Goal: Transaction & Acquisition: Obtain resource

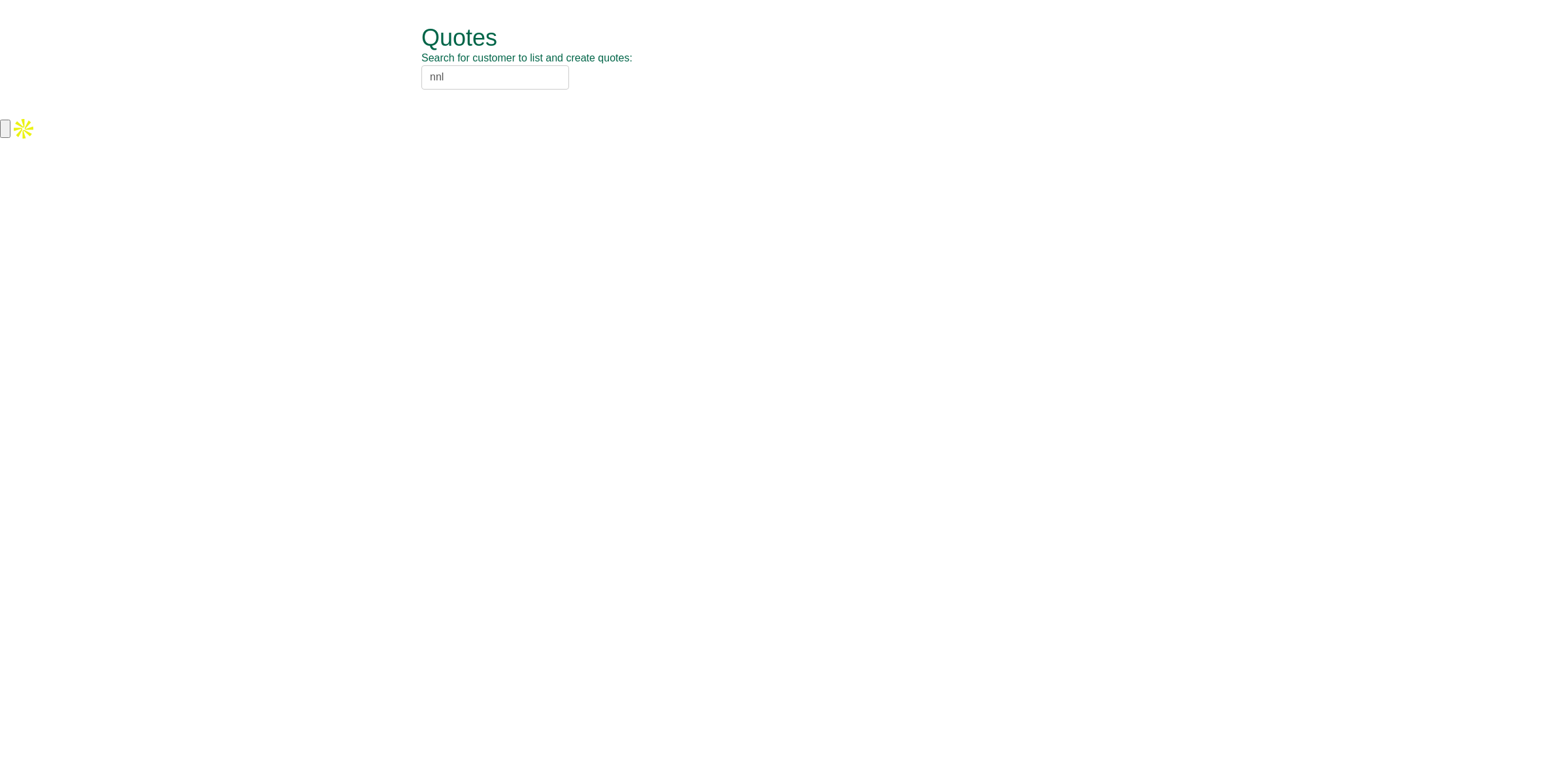
drag, startPoint x: 540, startPoint y: 70, endPoint x: 332, endPoint y: 89, distance: 208.9
click at [332, 89] on form "Quotes Search for customer to list and create quotes: nnl Quotes New Quote No. …" at bounding box center [784, 57] width 1568 height 116
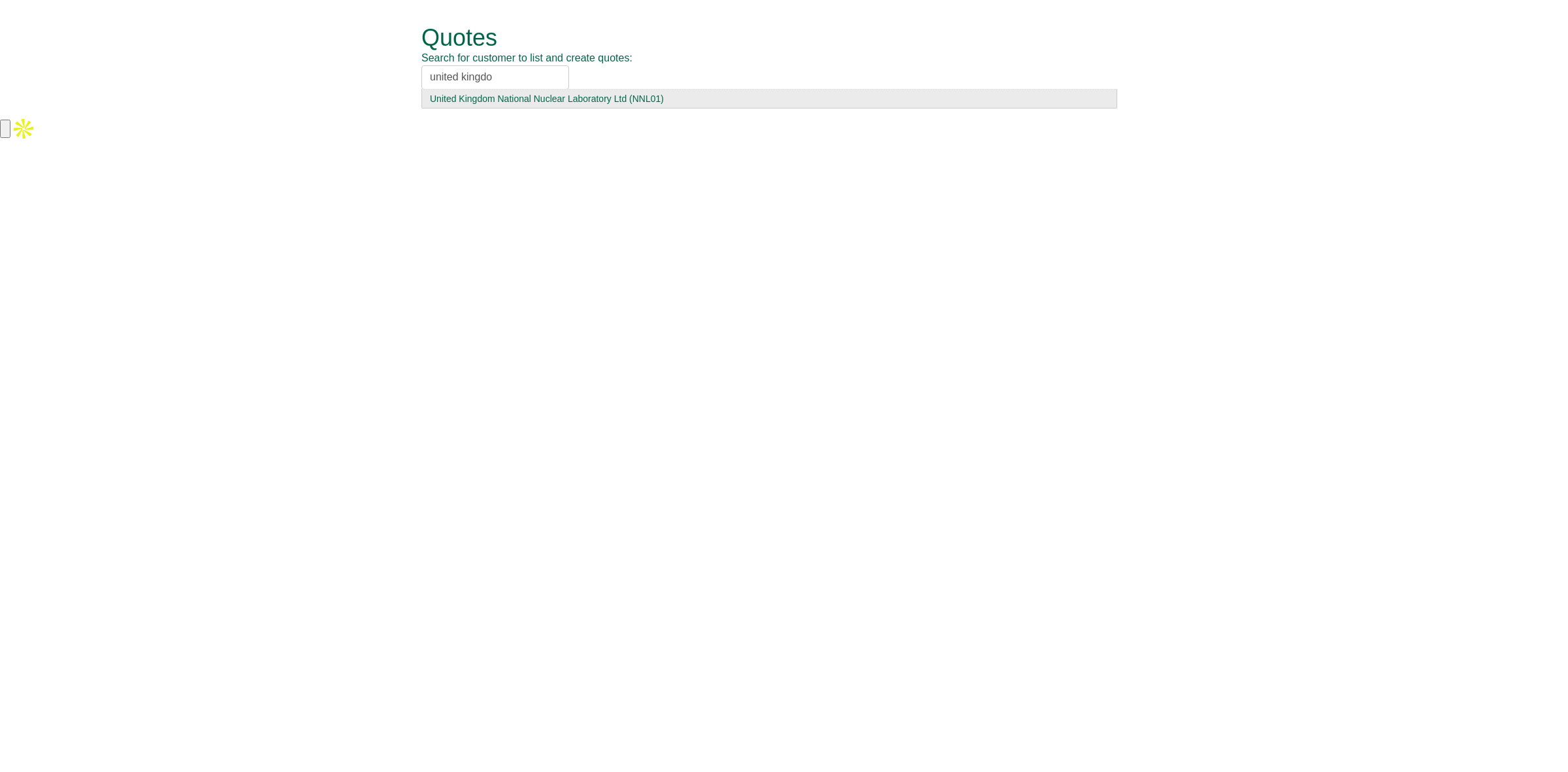
type input "united kingdo"
click at [521, 108] on li "United Kingdom National Nuclear Laboratory Ltd (NNL01)" at bounding box center [768, 98] width 696 height 19
click at [513, 79] on input "united kingdo" at bounding box center [495, 78] width 147 height 25
click at [528, 102] on div "United Kingdom National Nuclear Laboratory Ltd (NNL01)" at bounding box center [769, 98] width 679 height 13
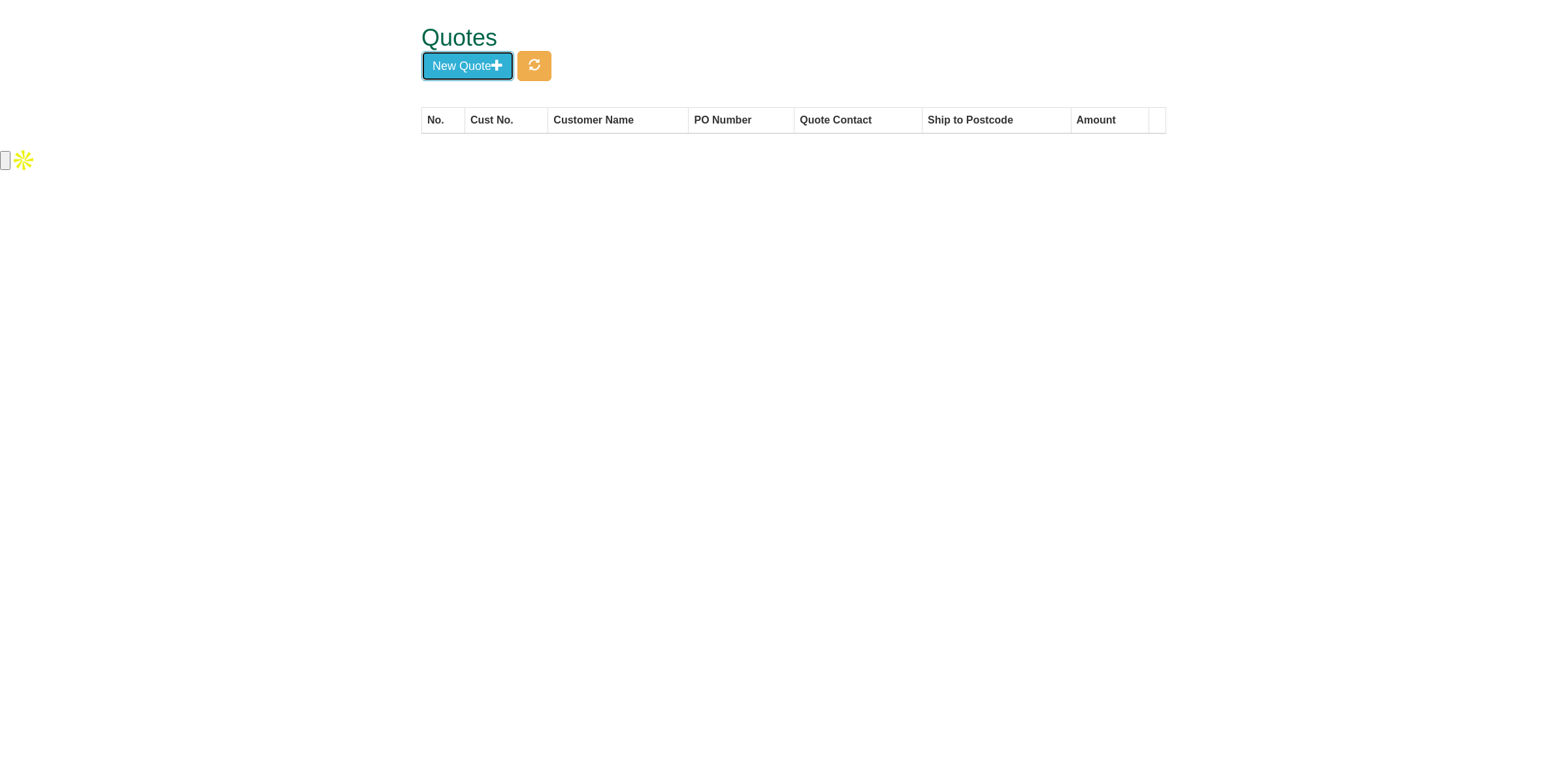
click at [482, 73] on button "New Quote" at bounding box center [467, 66] width 93 height 30
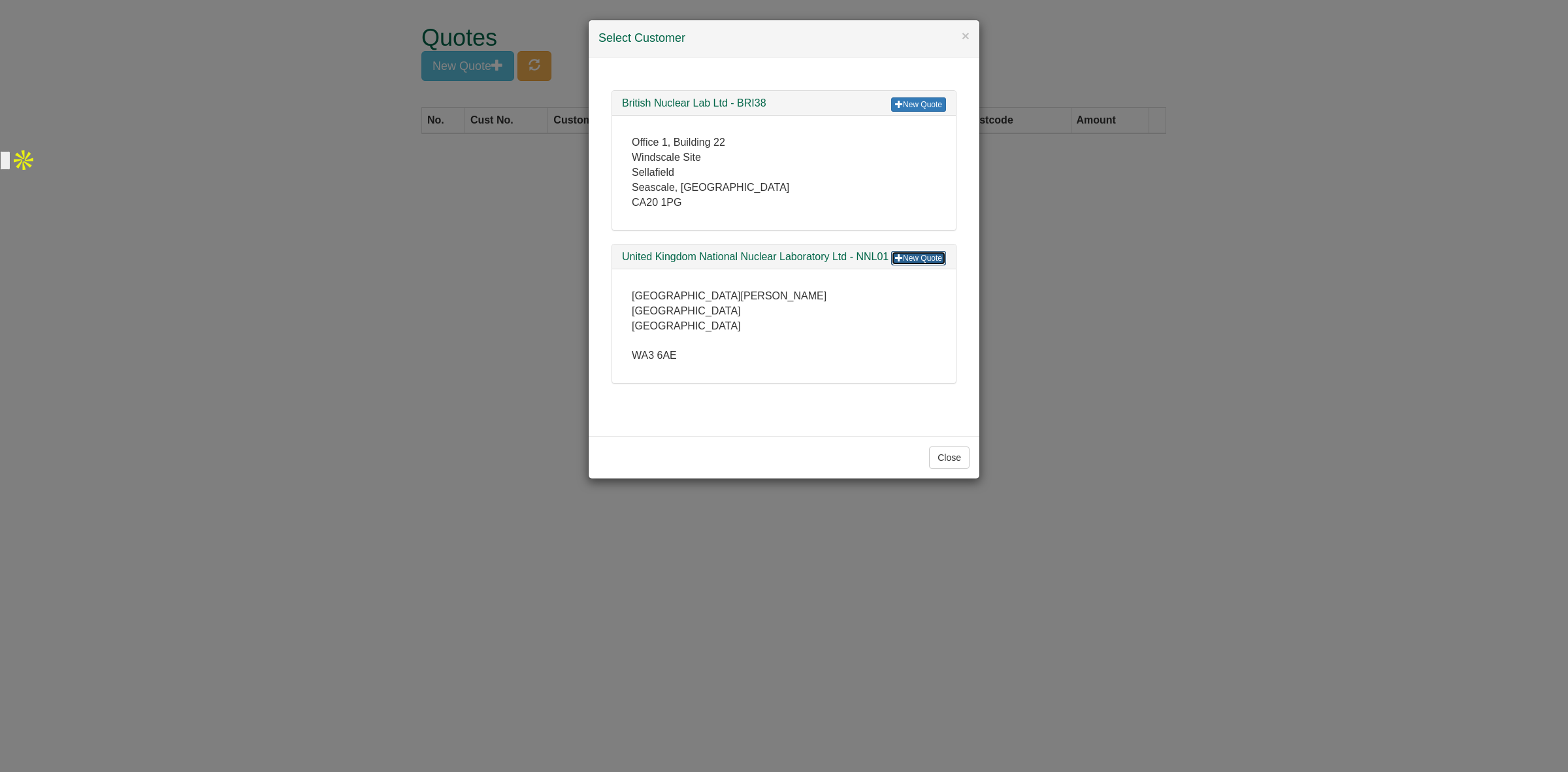
click at [912, 262] on link "New Quote" at bounding box center [918, 258] width 55 height 15
click at [929, 105] on link "New Quote" at bounding box center [918, 105] width 55 height 15
click at [1082, 153] on div "× Select Customer New Quote British Nuclear Lab Ltd - BRI38 Office 1, Building …" at bounding box center [784, 386] width 1568 height 772
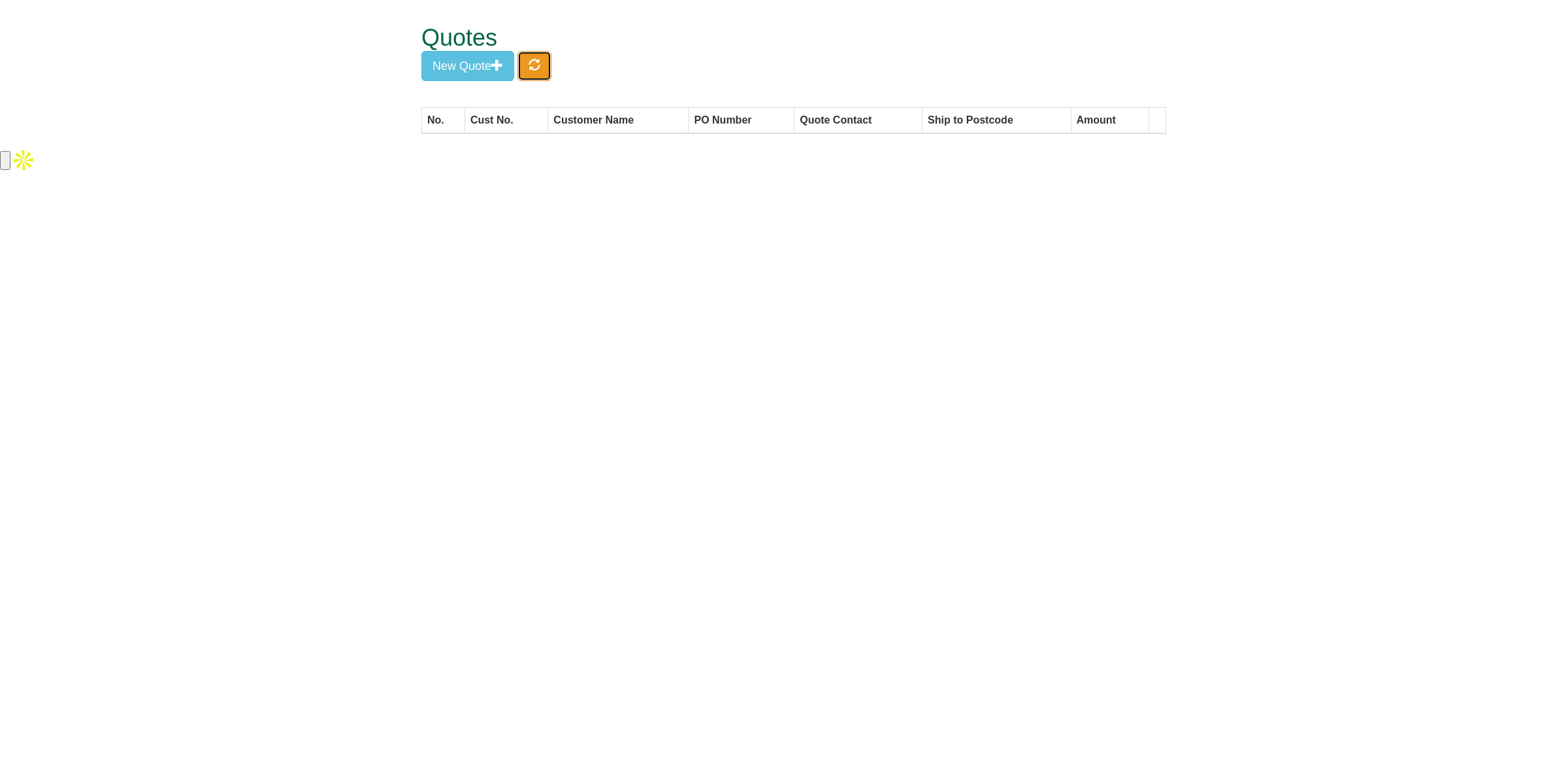
click at [539, 63] on span "button" at bounding box center [534, 65] width 11 height 11
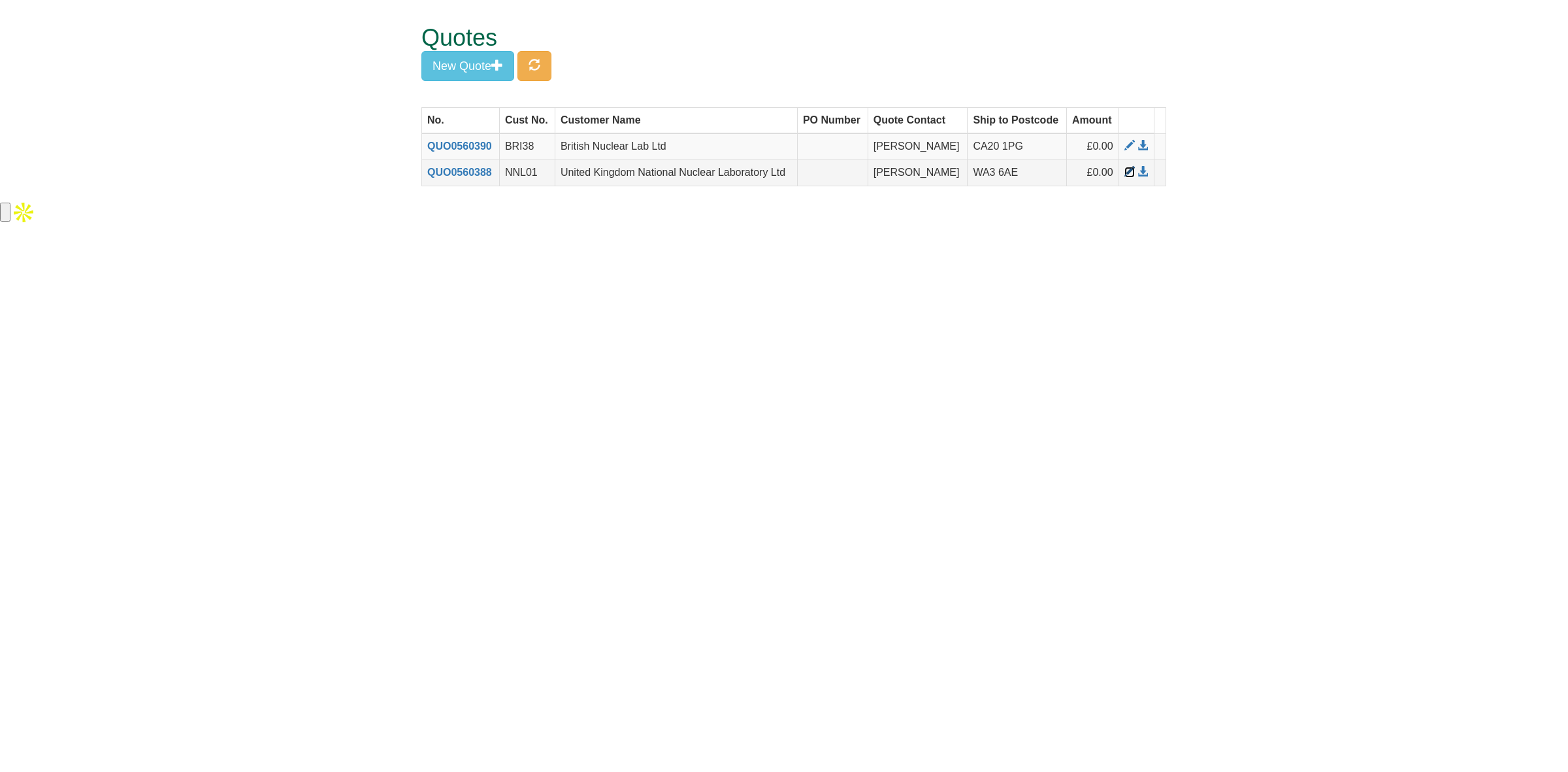
click at [1127, 175] on span at bounding box center [1130, 171] width 11 height 11
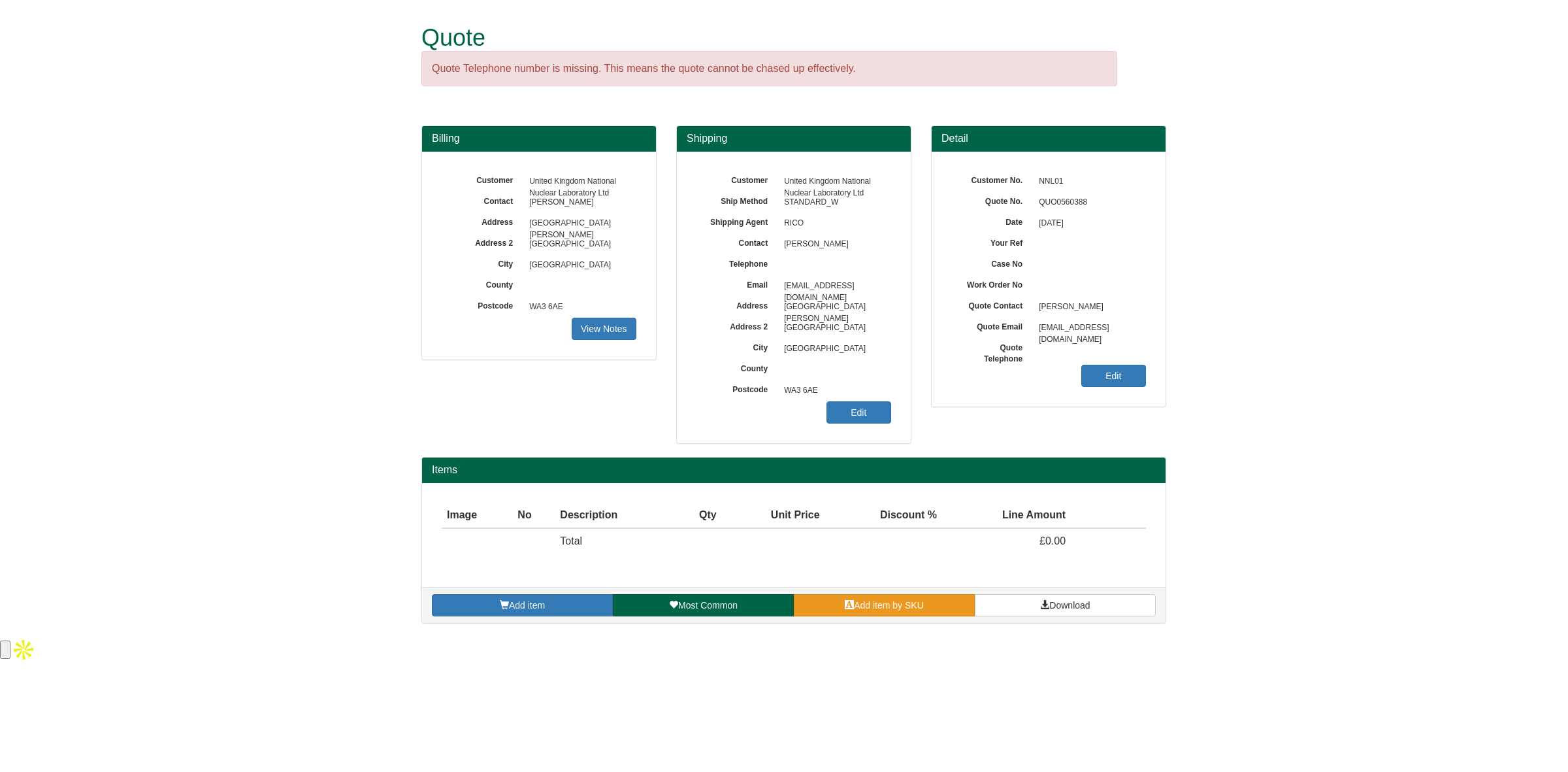
click at [859, 613] on link "Add item by SKU" at bounding box center [884, 605] width 181 height 22
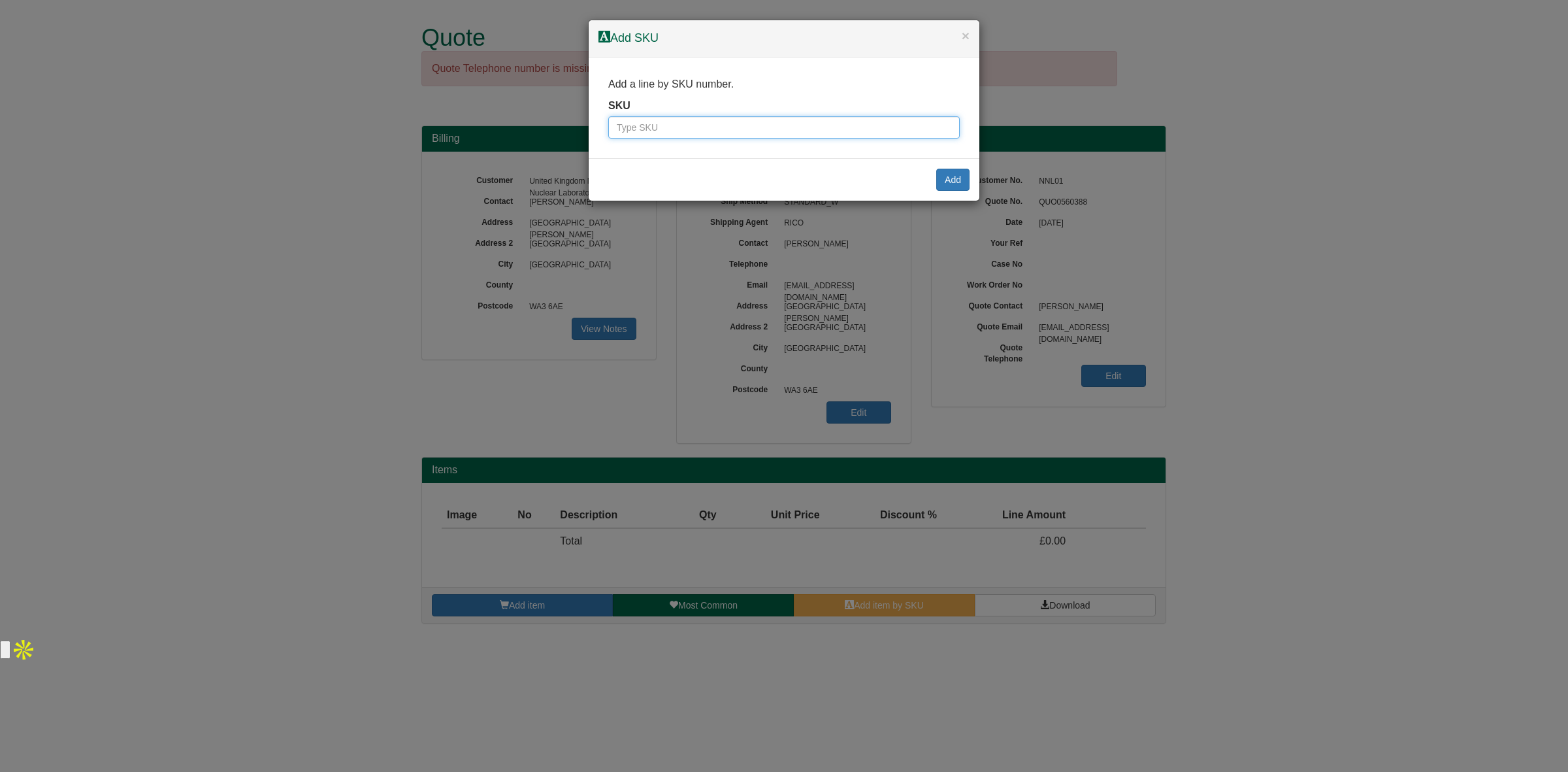
click at [657, 119] on input "text" at bounding box center [784, 127] width 351 height 22
paste input "SKU4036"
type input "SKU4036"
click at [958, 178] on button "Add" at bounding box center [953, 179] width 34 height 22
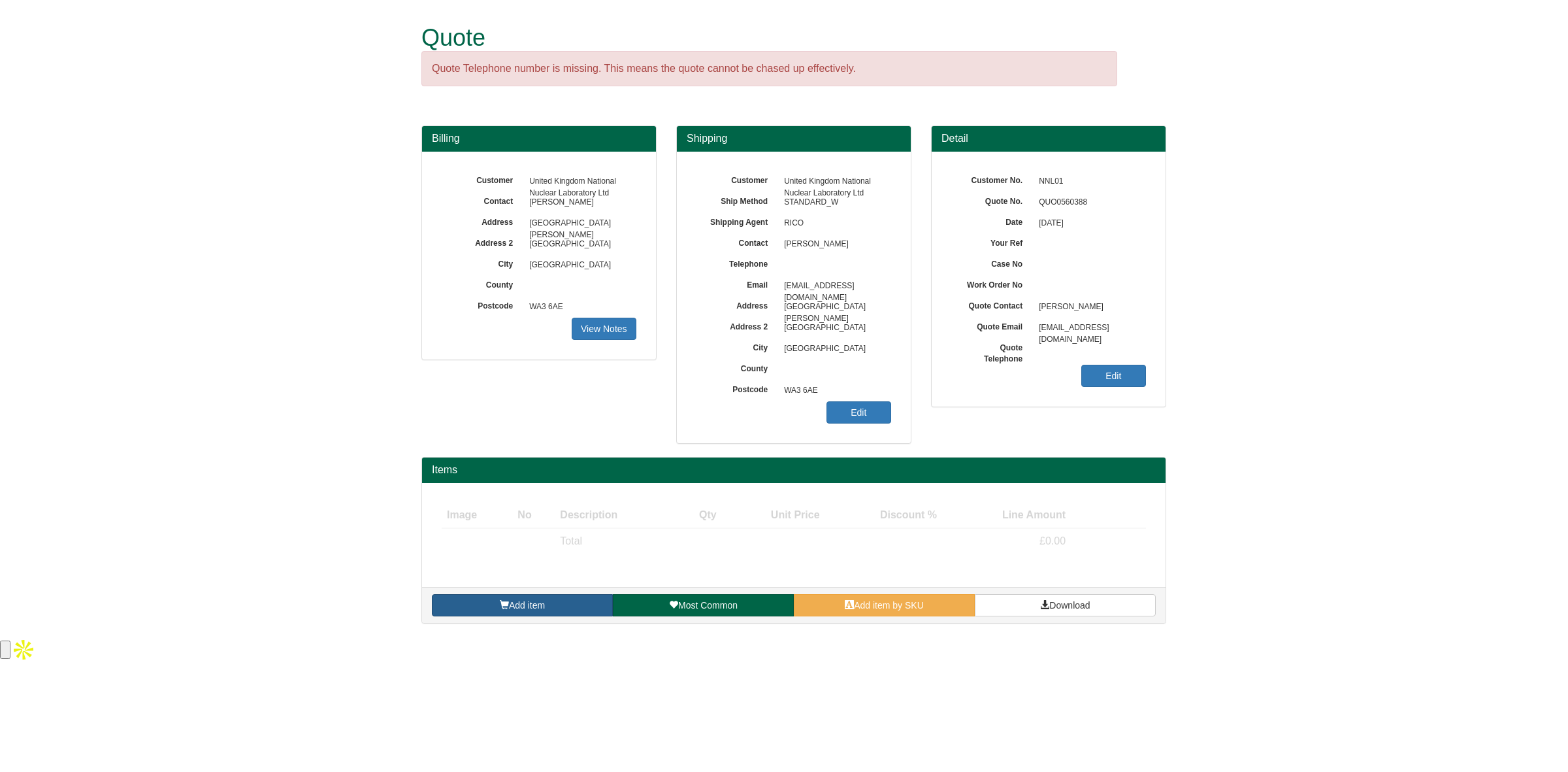
click at [534, 610] on span "Add item" at bounding box center [527, 605] width 36 height 11
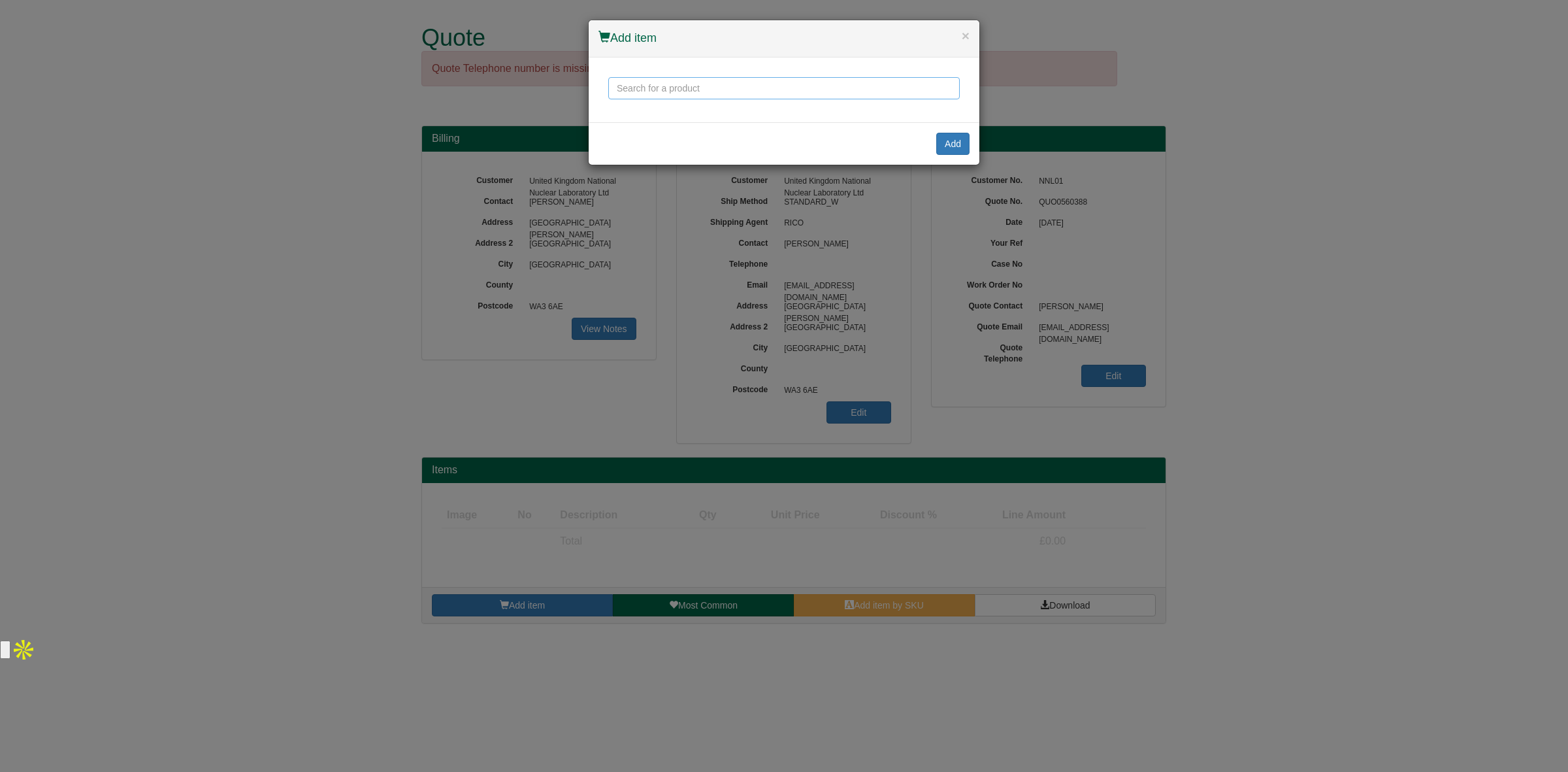
click at [655, 89] on input "text" at bounding box center [784, 88] width 351 height 22
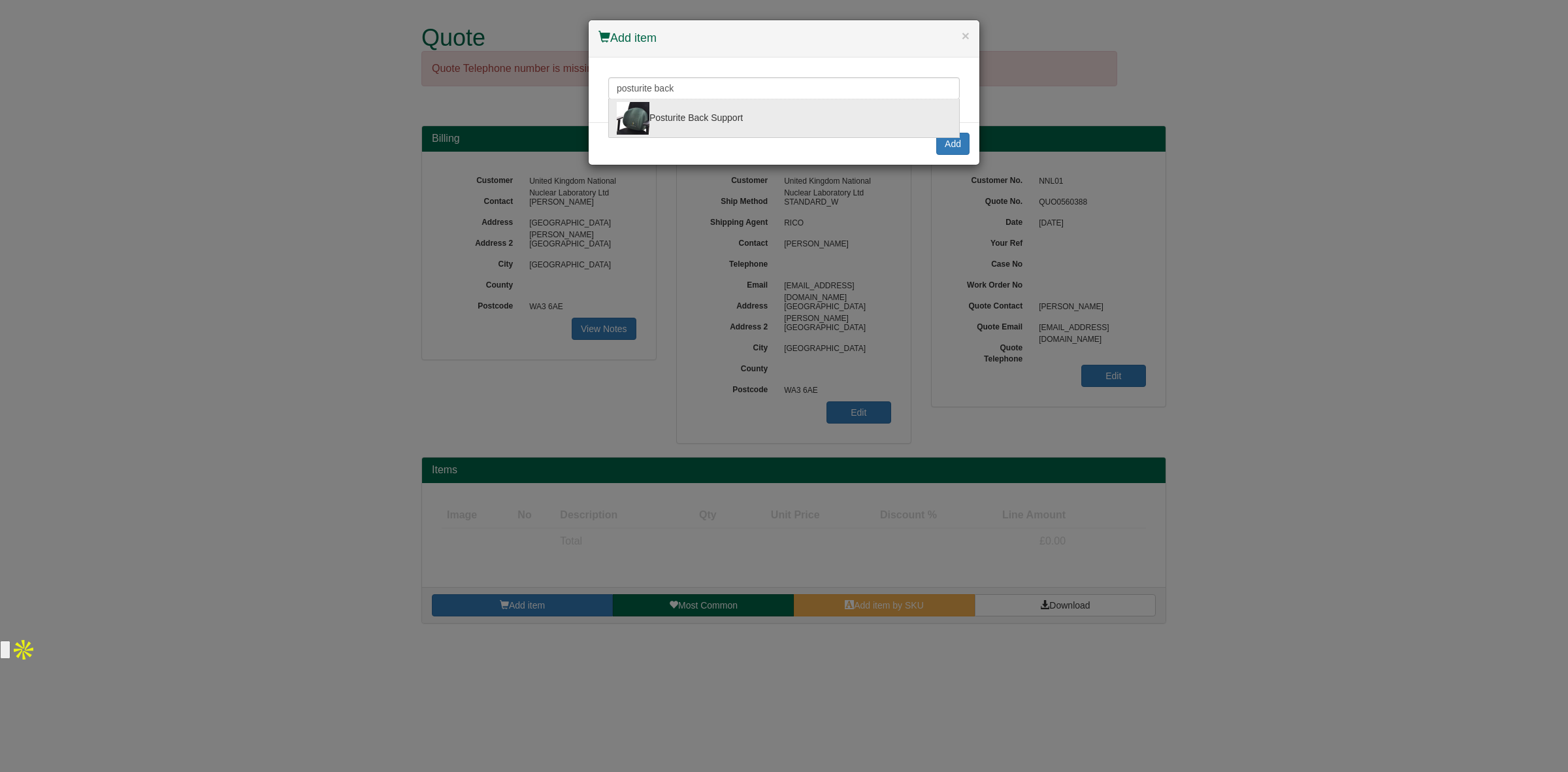
click at [668, 111] on div "Posturite Back Support" at bounding box center [784, 118] width 334 height 33
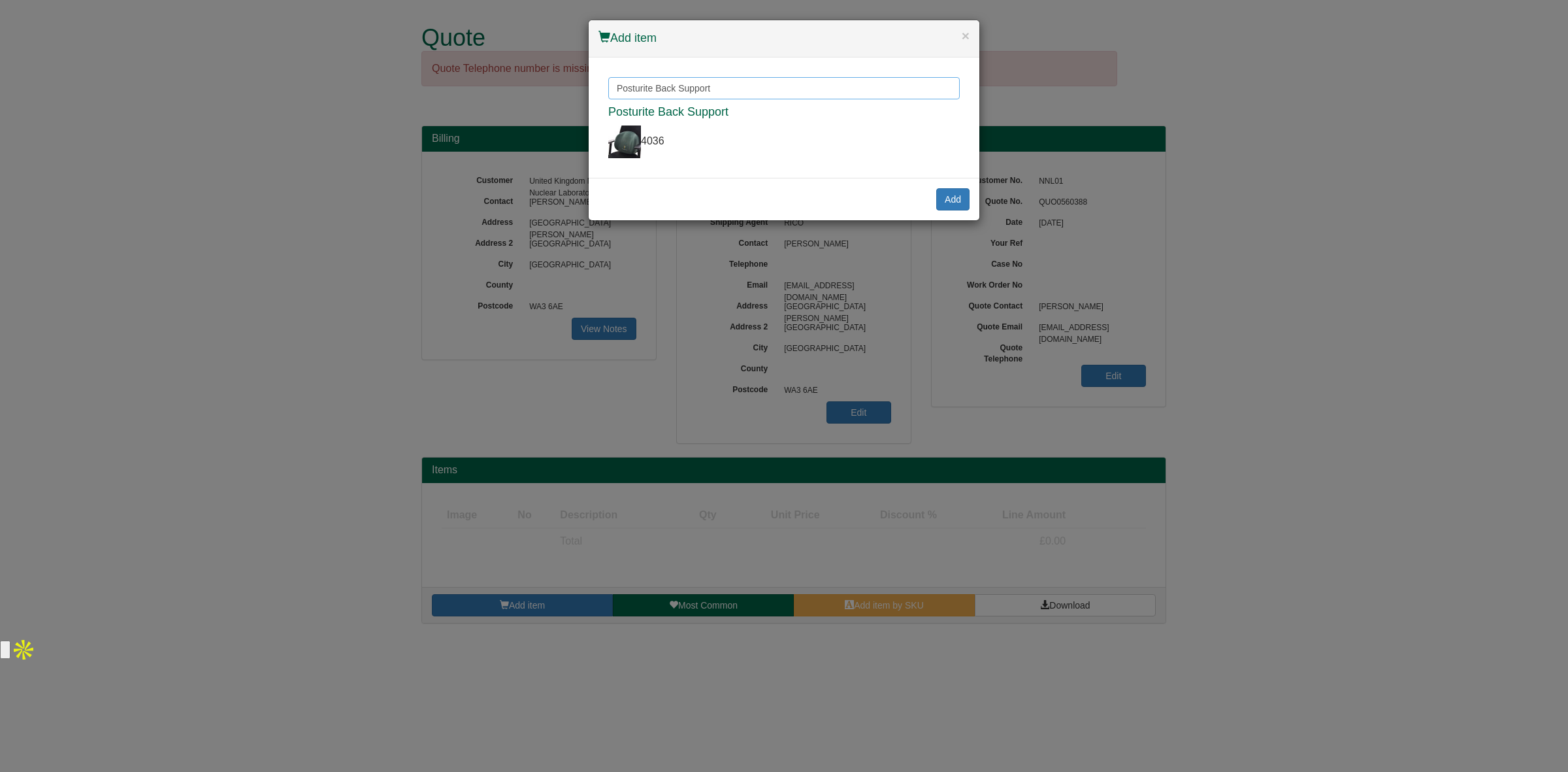
click at [726, 89] on input "Posturite Back Support" at bounding box center [784, 88] width 351 height 22
drag, startPoint x: 726, startPoint y: 89, endPoint x: 660, endPoint y: 85, distance: 66.1
click at [660, 85] on input "Posturite Back Support" at bounding box center [784, 88] width 351 height 22
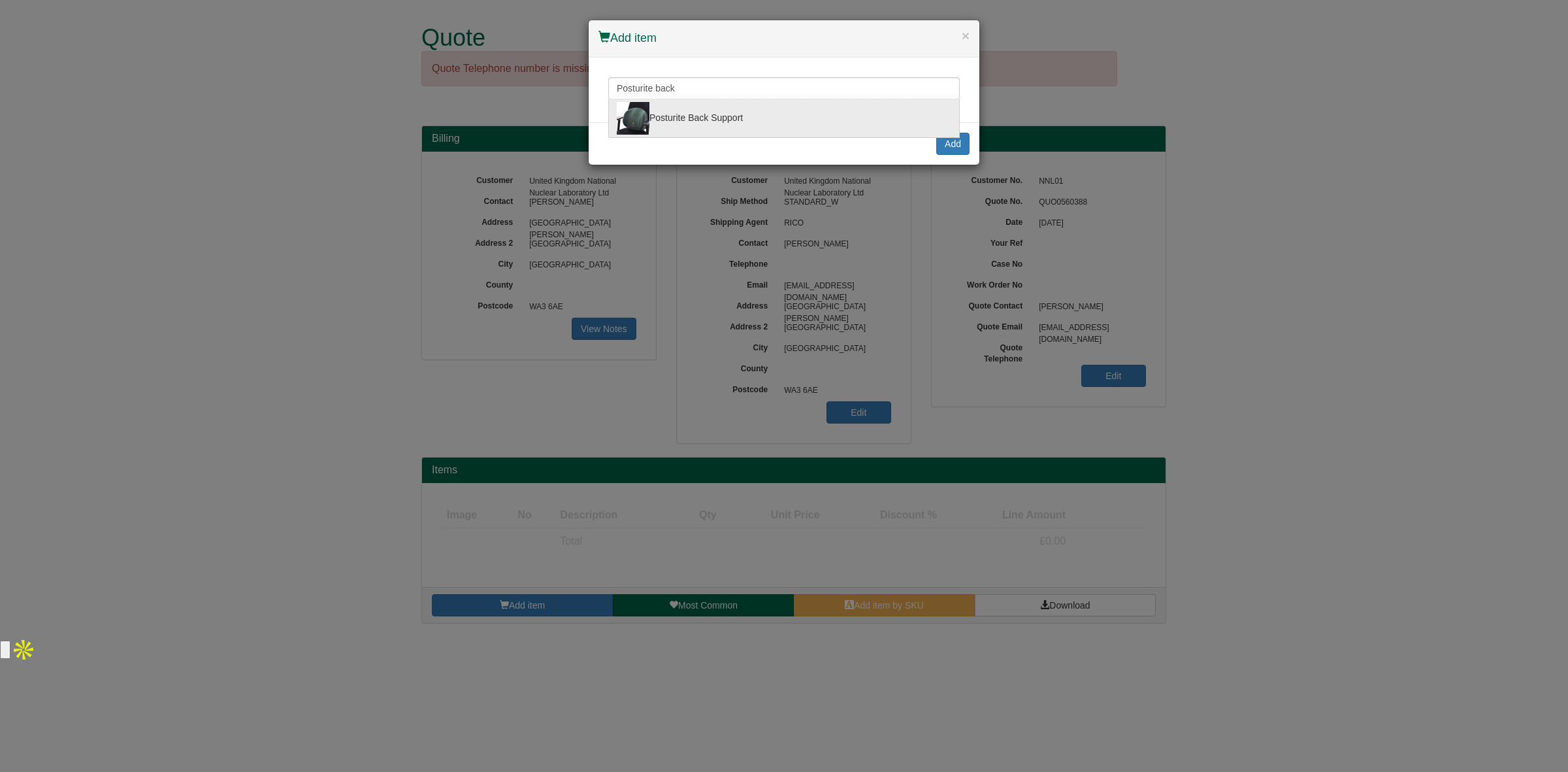
click at [661, 115] on div "Posturite Back Support" at bounding box center [784, 118] width 334 height 33
type input "Posturite Back Support"
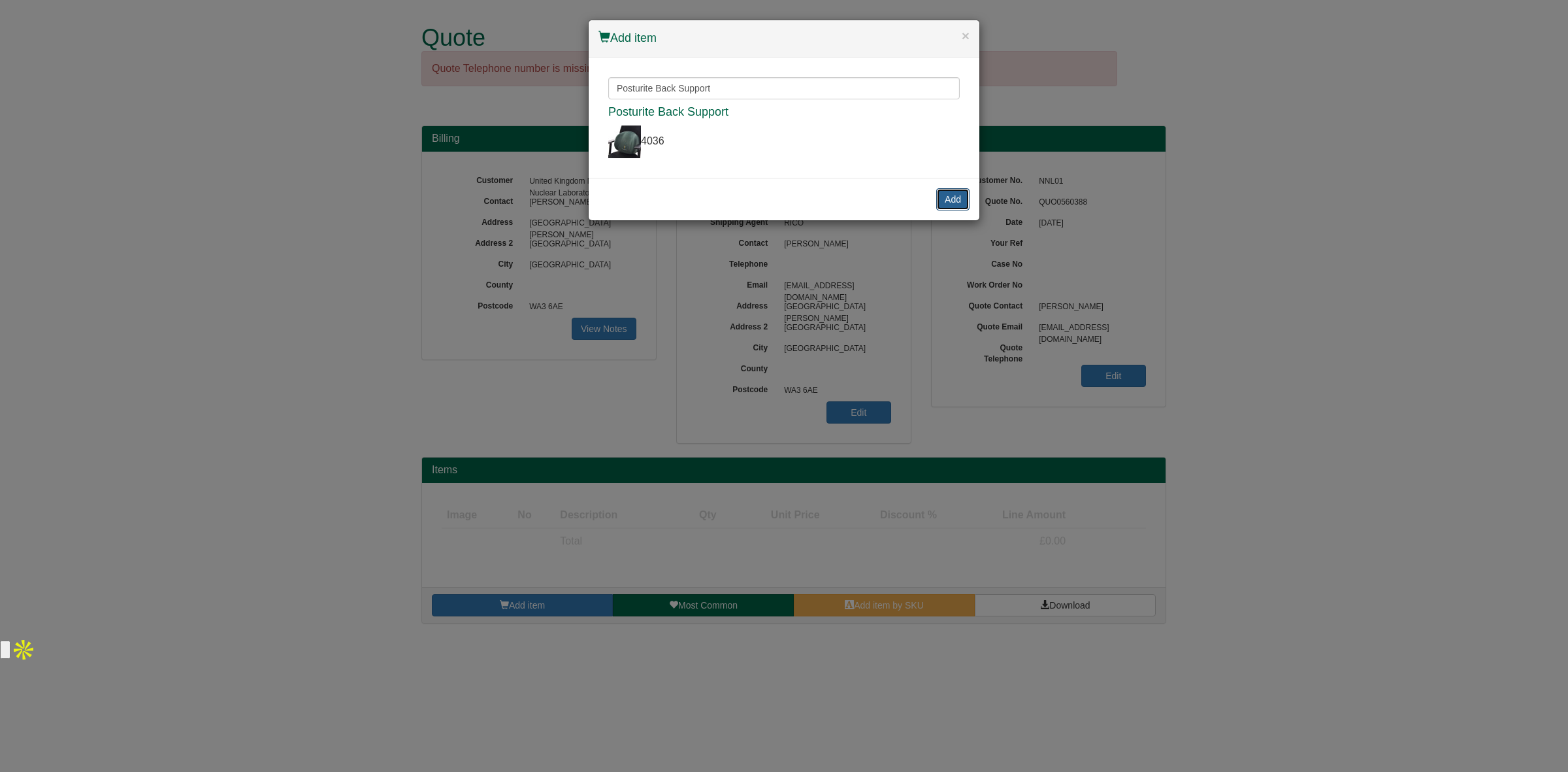
click at [961, 189] on button "Add" at bounding box center [953, 199] width 34 height 22
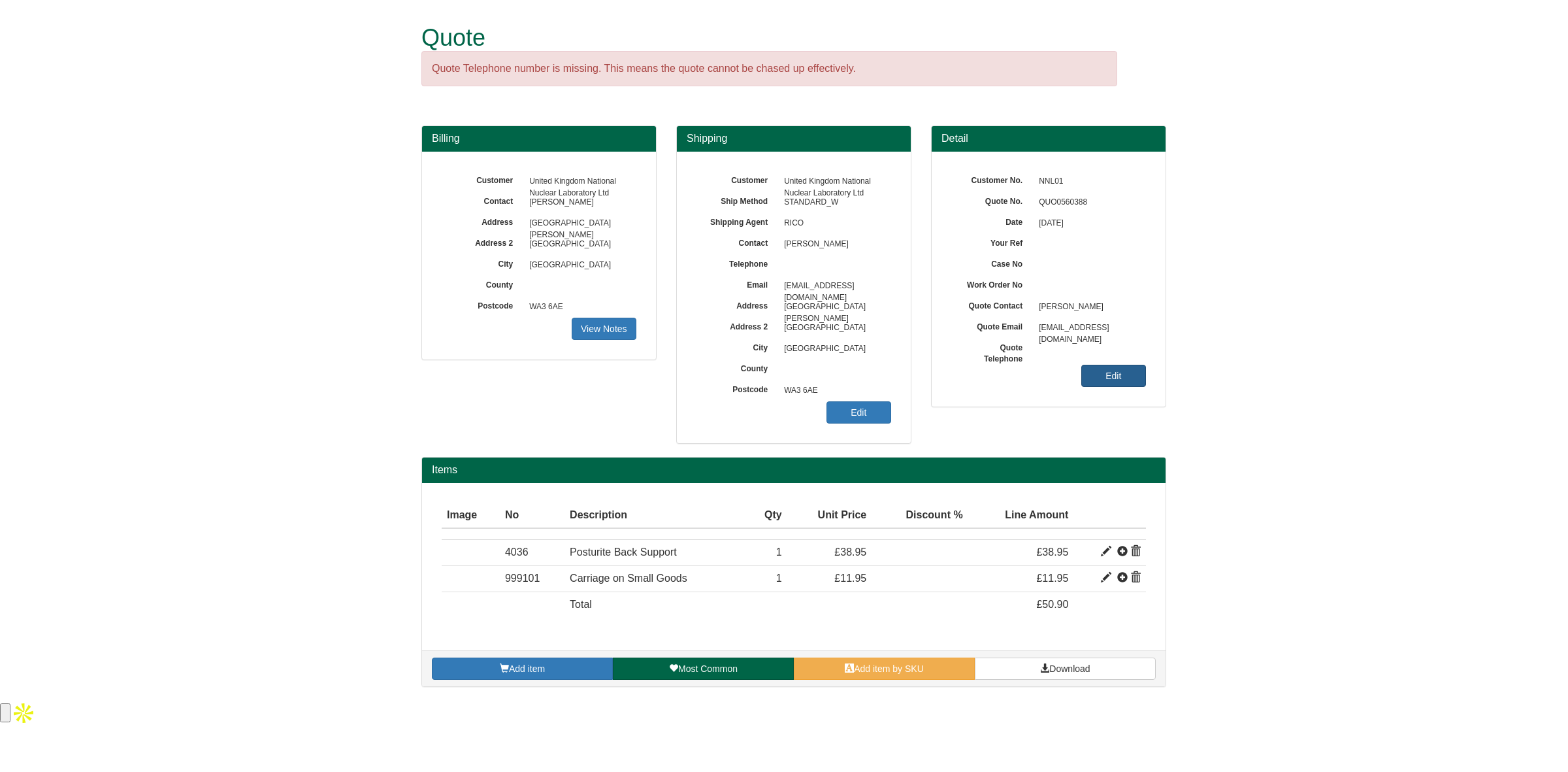
click at [1115, 379] on link "Edit" at bounding box center [1113, 375] width 65 height 22
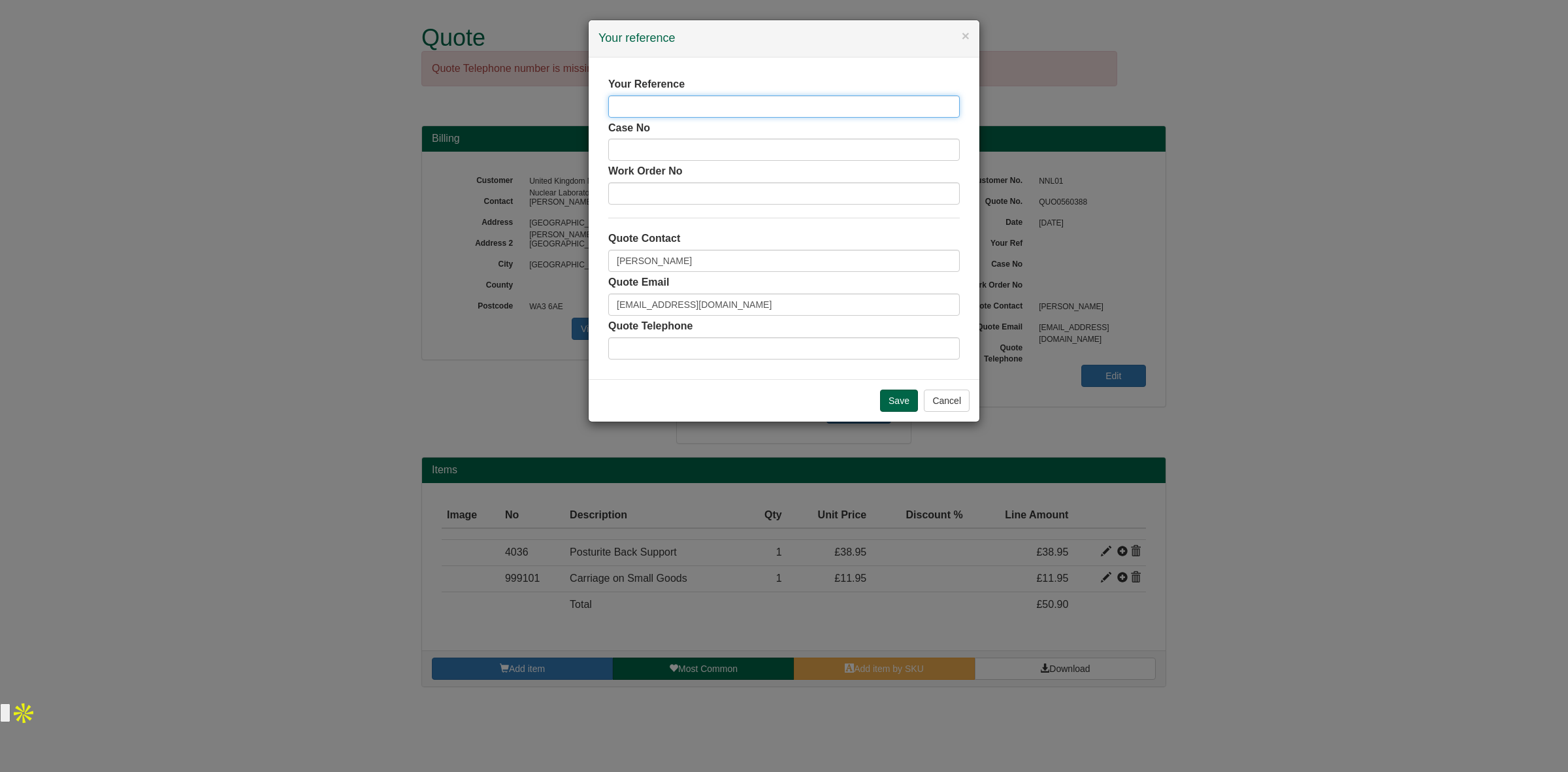
click at [700, 97] on input "text" at bounding box center [784, 106] width 351 height 22
type input "Sharon Fox"
drag, startPoint x: 684, startPoint y: 276, endPoint x: 673, endPoint y: 271, distance: 12.1
click at [673, 271] on div "Your Reference Sharon Fox Case No Work Order No Quote Contact Carol McCan Quote…" at bounding box center [784, 218] width 351 height 283
drag, startPoint x: 681, startPoint y: 265, endPoint x: 569, endPoint y: 263, distance: 112.0
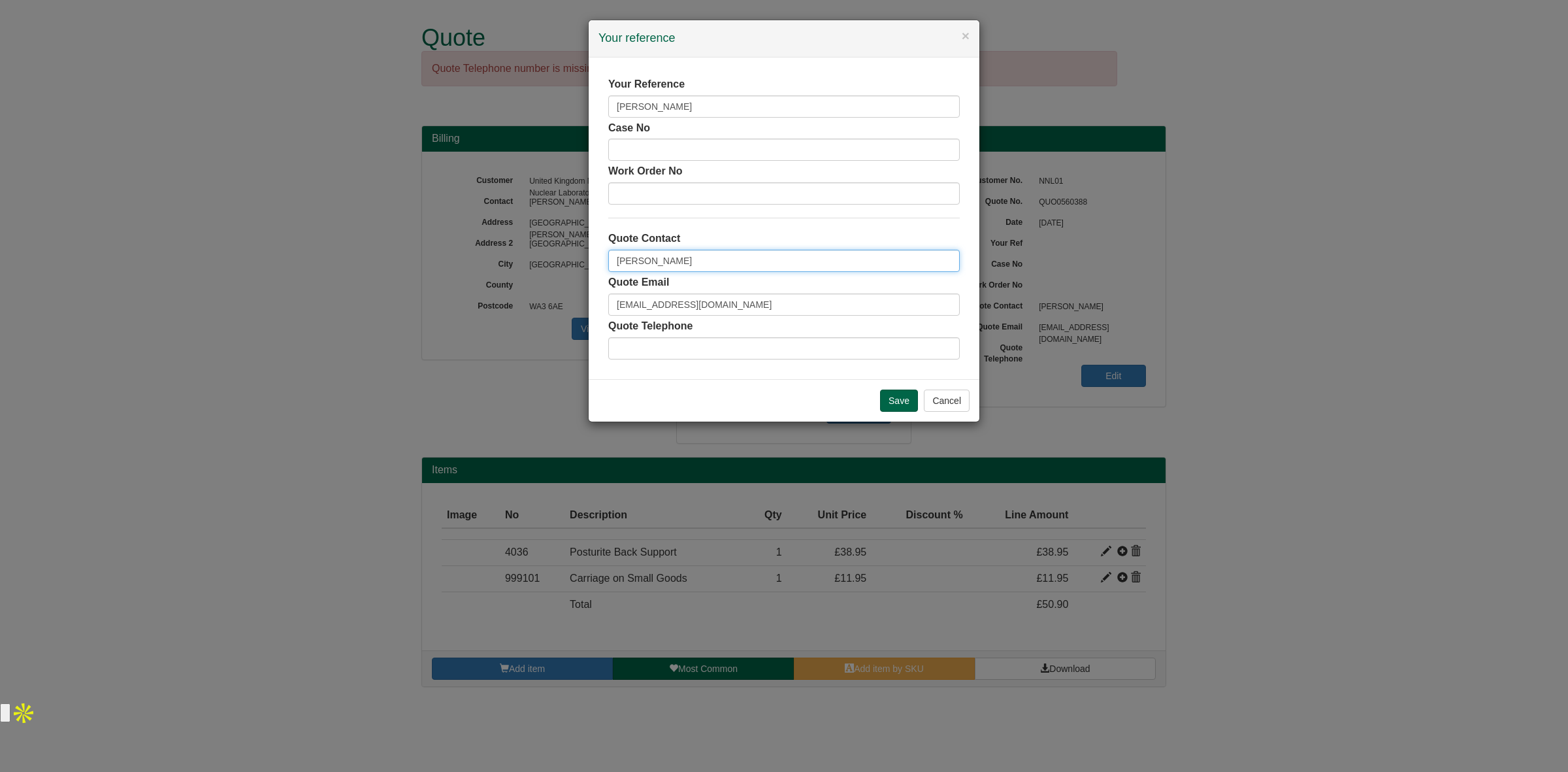
click at [569, 263] on div "× Your reference Your Reference Sharon Fox Case No Work Order No Quote Contact …" at bounding box center [784, 386] width 1568 height 772
type input "[PERSON_NAME]"
drag, startPoint x: 796, startPoint y: 318, endPoint x: 619, endPoint y: 328, distance: 177.3
click at [619, 328] on div "Quote Telephone" at bounding box center [784, 338] width 351 height 40
drag, startPoint x: 762, startPoint y: 305, endPoint x: 577, endPoint y: 312, distance: 185.1
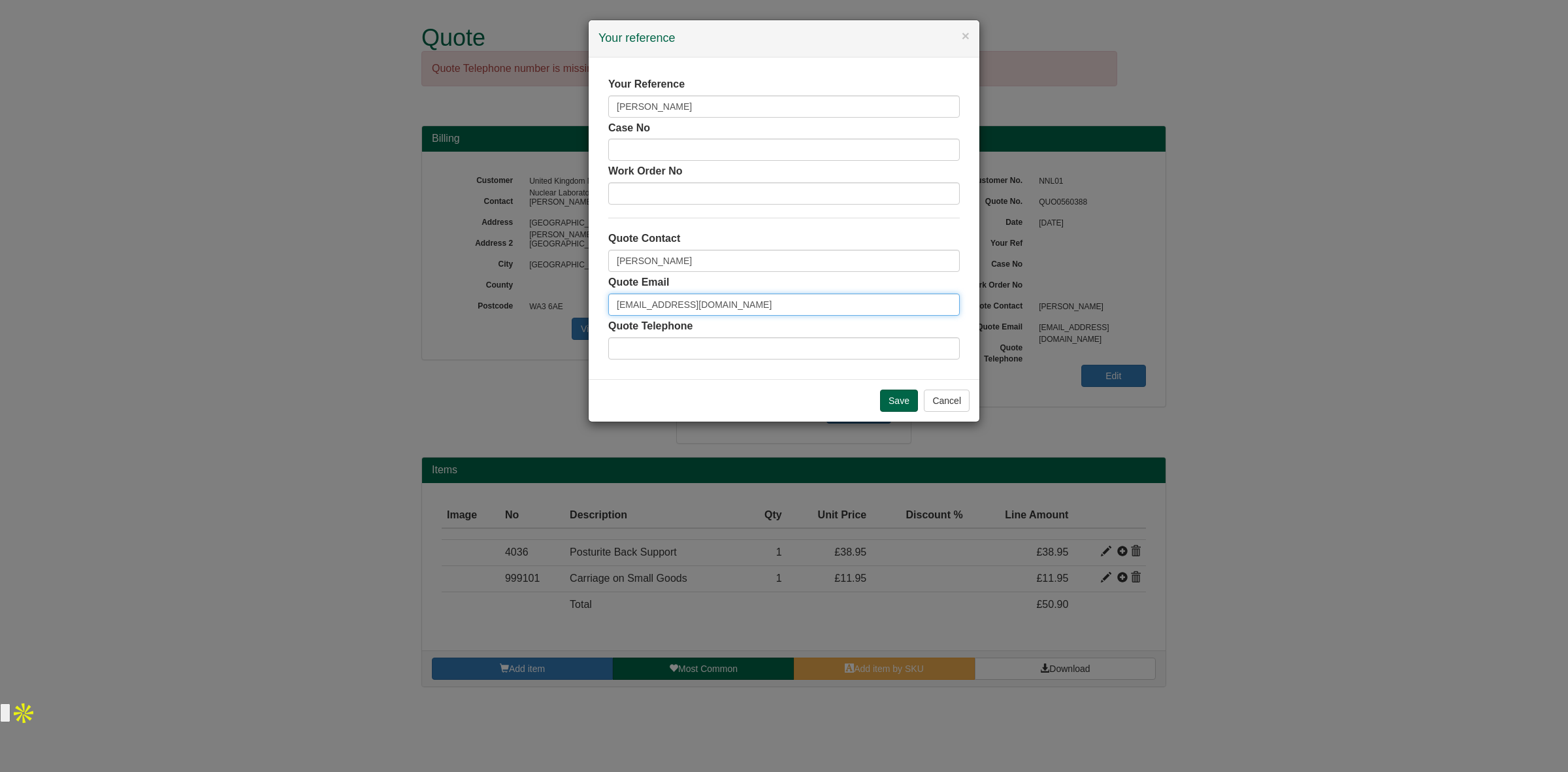
click at [577, 312] on div "× Your reference Your Reference Sharon Fox Case No Work Order No Quote Contact …" at bounding box center [784, 386] width 1568 height 772
click at [894, 404] on input "Save" at bounding box center [899, 400] width 38 height 22
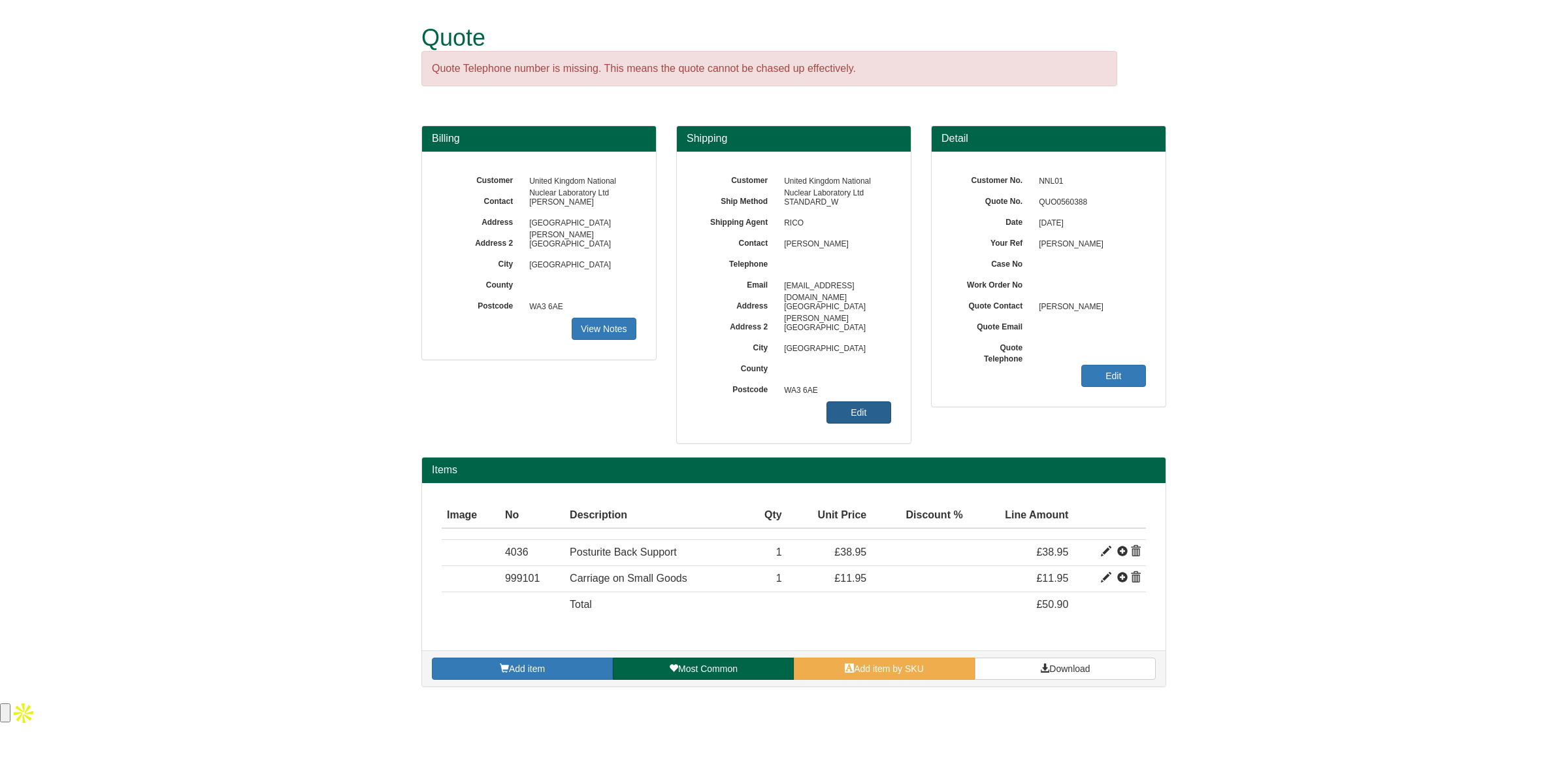
click at [846, 415] on link "Edit" at bounding box center [859, 412] width 65 height 22
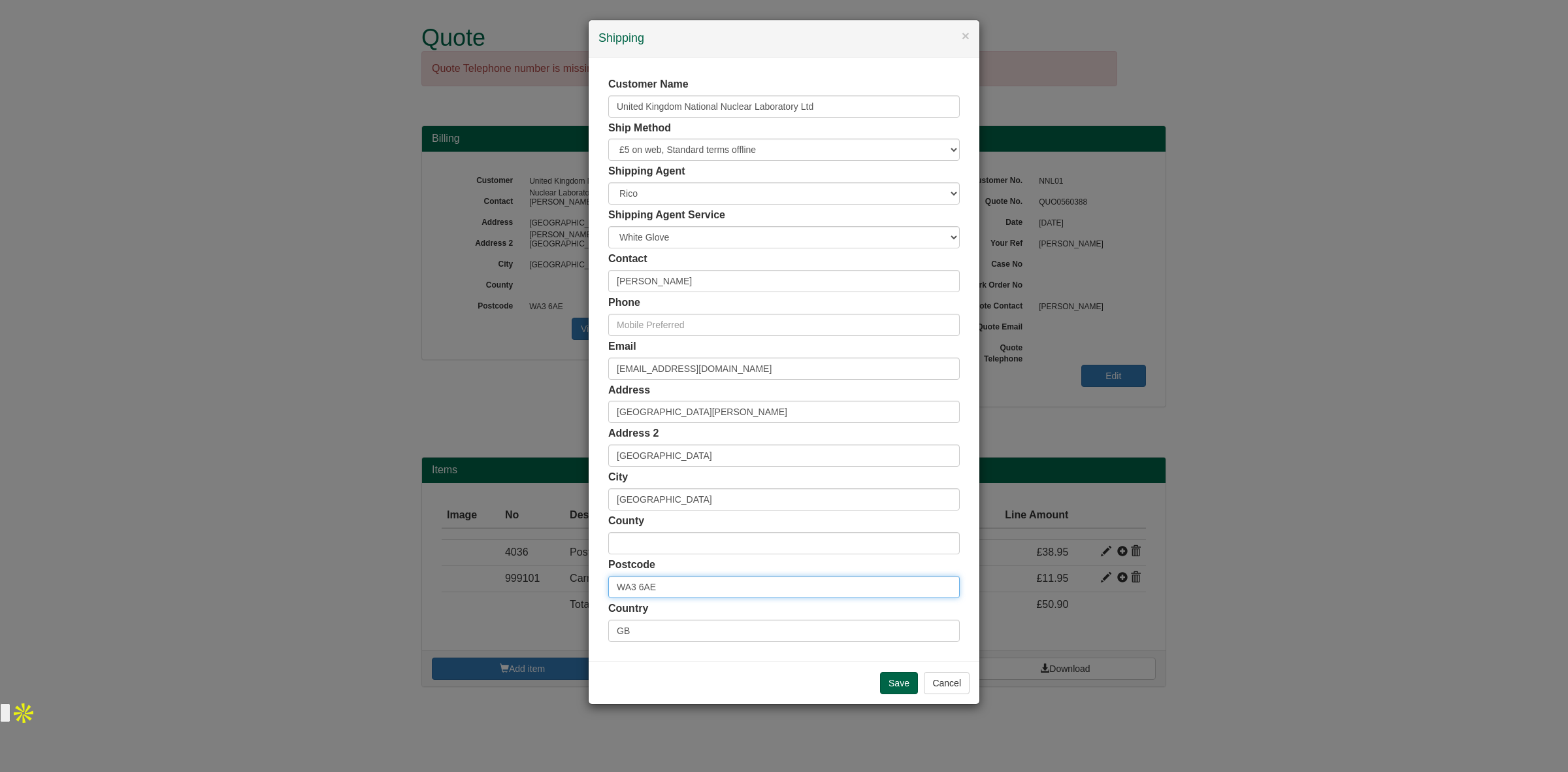
drag, startPoint x: 677, startPoint y: 583, endPoint x: 562, endPoint y: 595, distance: 115.6
click at [562, 595] on div "× Shipping Customer Name United Kingdom National Nuclear Laboratory Ltd Ship Me…" at bounding box center [784, 386] width 1568 height 772
paste input "CA14 3YQ"
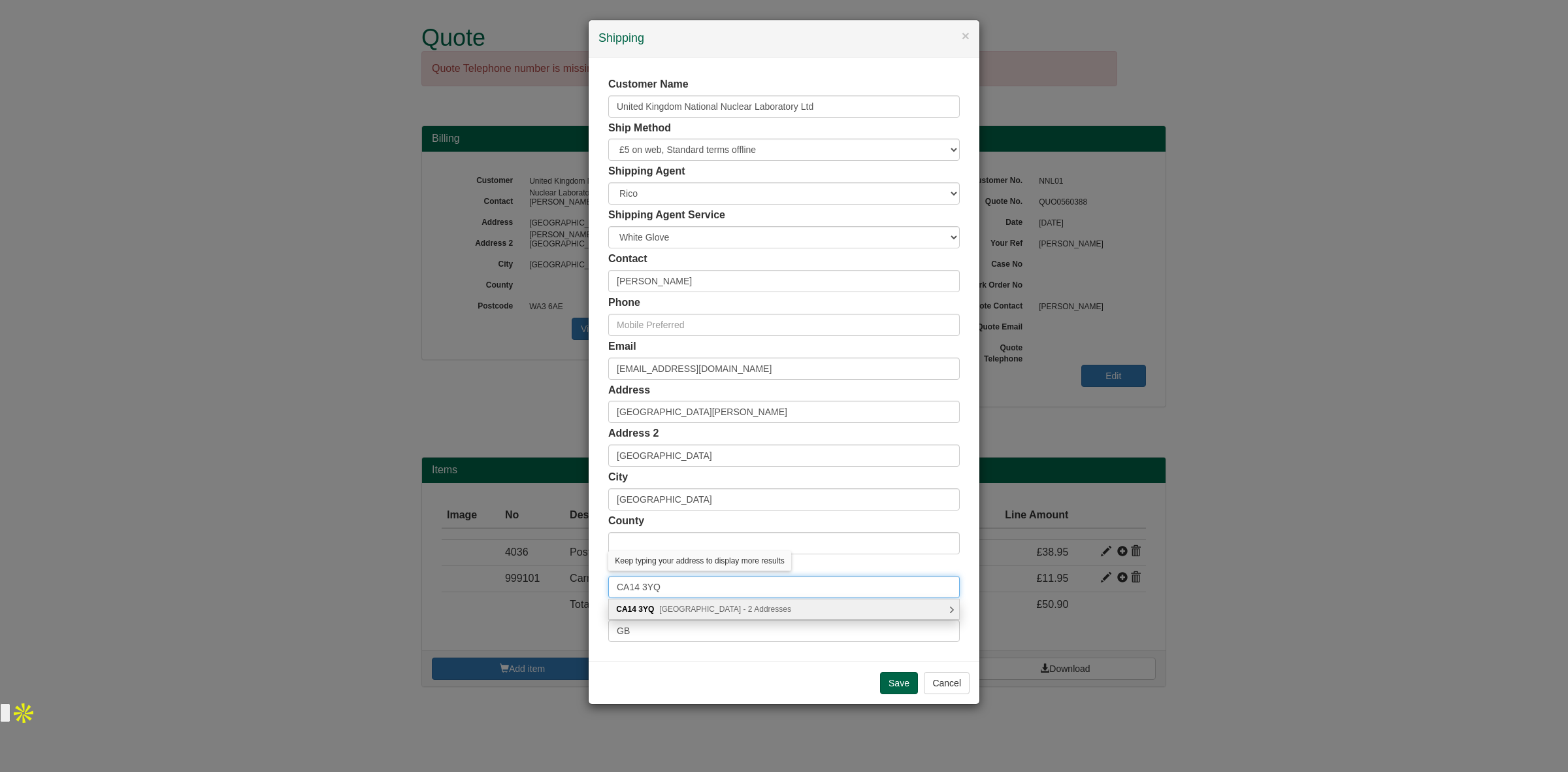
type input "CA14 3YQ"
click at [684, 611] on span "Havelock Road, Workington - 2 Addresses" at bounding box center [725, 609] width 132 height 9
click at [716, 625] on div "National Nuclear Laboratory, Havelock Road Derwent Howe Industrial Estate, Work…" at bounding box center [784, 629] width 351 height 20
type input "[GEOGRAPHIC_DATA]"
type input "[GEOGRAPHIC_DATA][PERSON_NAME]"
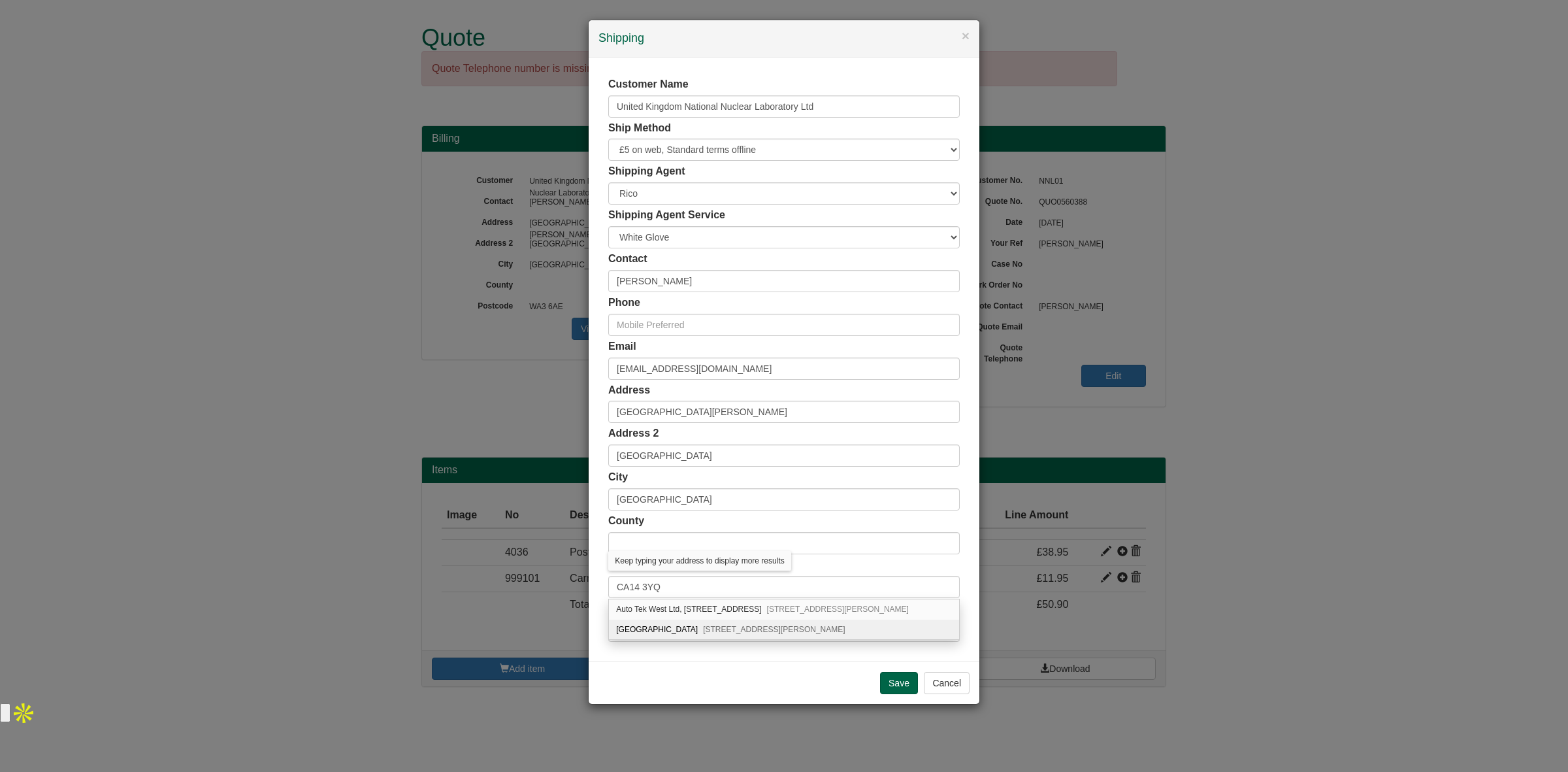
type input "Workington"
type input "Cumbria"
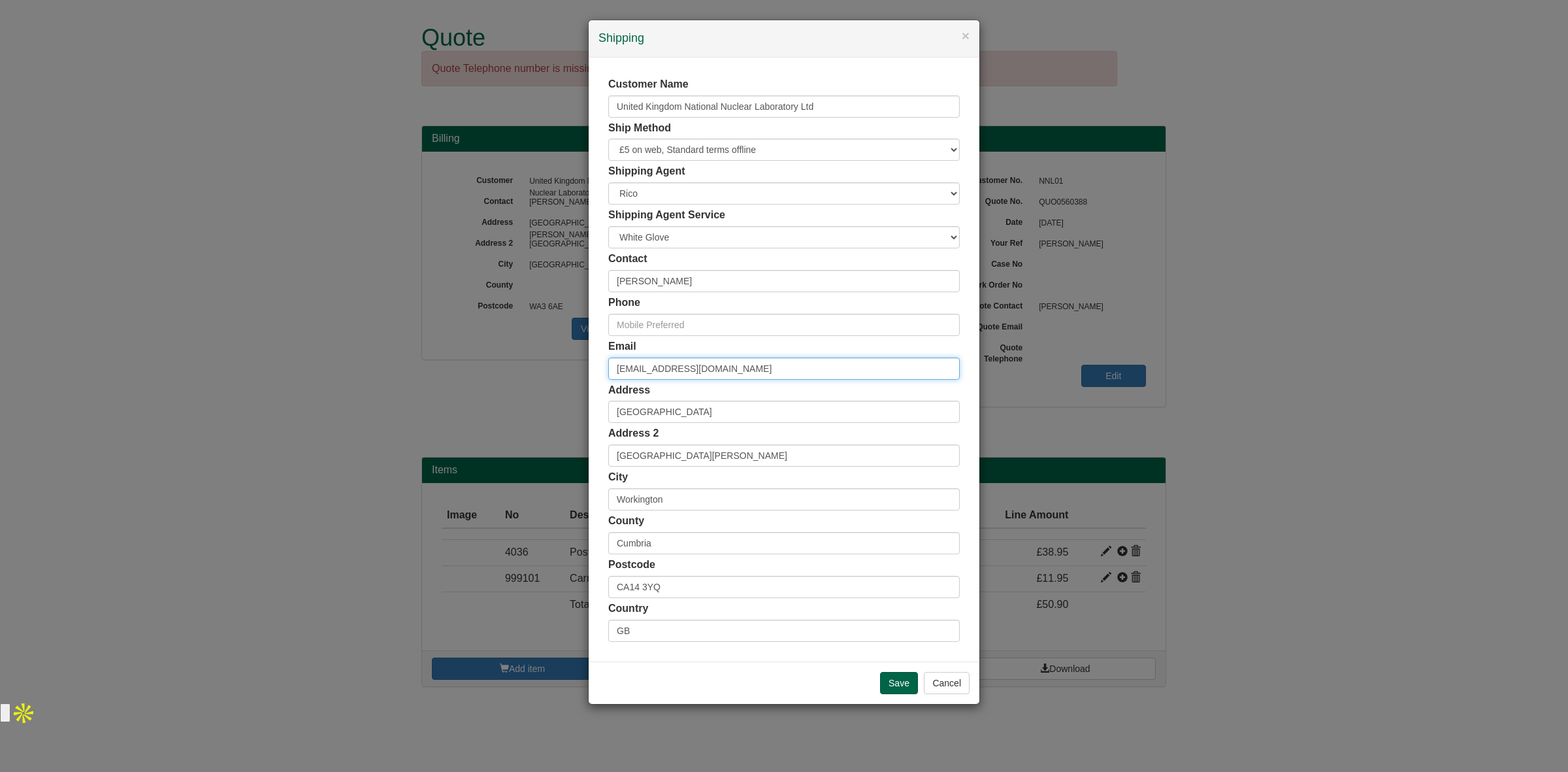
drag, startPoint x: 757, startPoint y: 375, endPoint x: 549, endPoint y: 363, distance: 208.3
click at [549, 363] on div "× Shipping Customer Name United Kingdom National Nuclear Laboratory Ltd Ship Me…" at bounding box center [784, 386] width 1568 height 772
paste input "sharon.e.fox@uknnl.com"
type input "[PERSON_NAME][DOMAIN_NAME][EMAIL_ADDRESS][PERSON_NAME][DOMAIN_NAME]"
click at [684, 335] on input "text" at bounding box center [784, 325] width 351 height 22
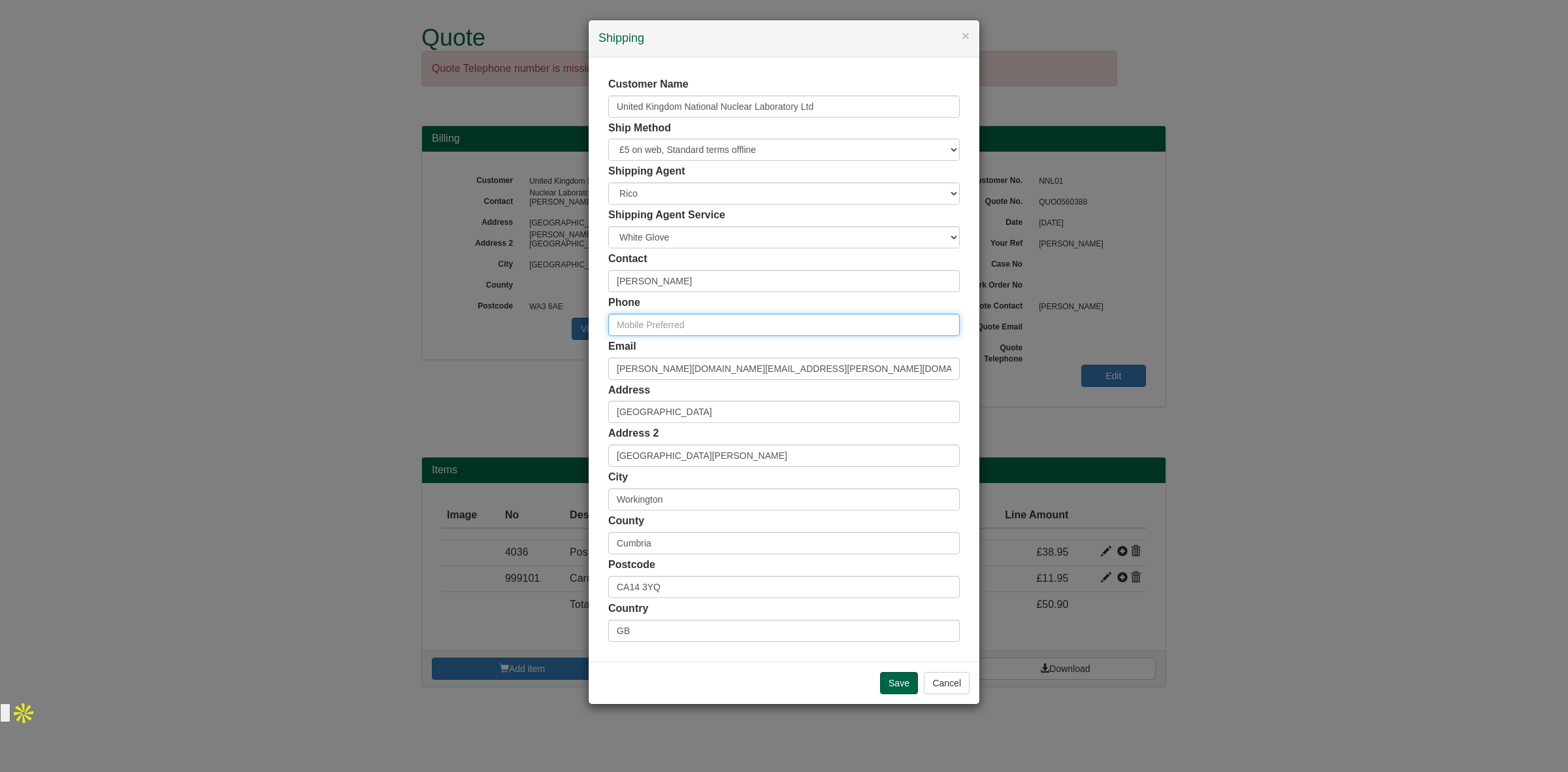
paste input "[PHONE_NUMBER]"
type input "[PHONE_NUMBER]"
drag, startPoint x: 696, startPoint y: 286, endPoint x: 593, endPoint y: 292, distance: 103.2
click at [593, 292] on div "Customer Name United Kingdom National Nuclear Laboratory Ltd Ship Method Free o…" at bounding box center [784, 359] width 391 height 604
type input "Sharon Fox"
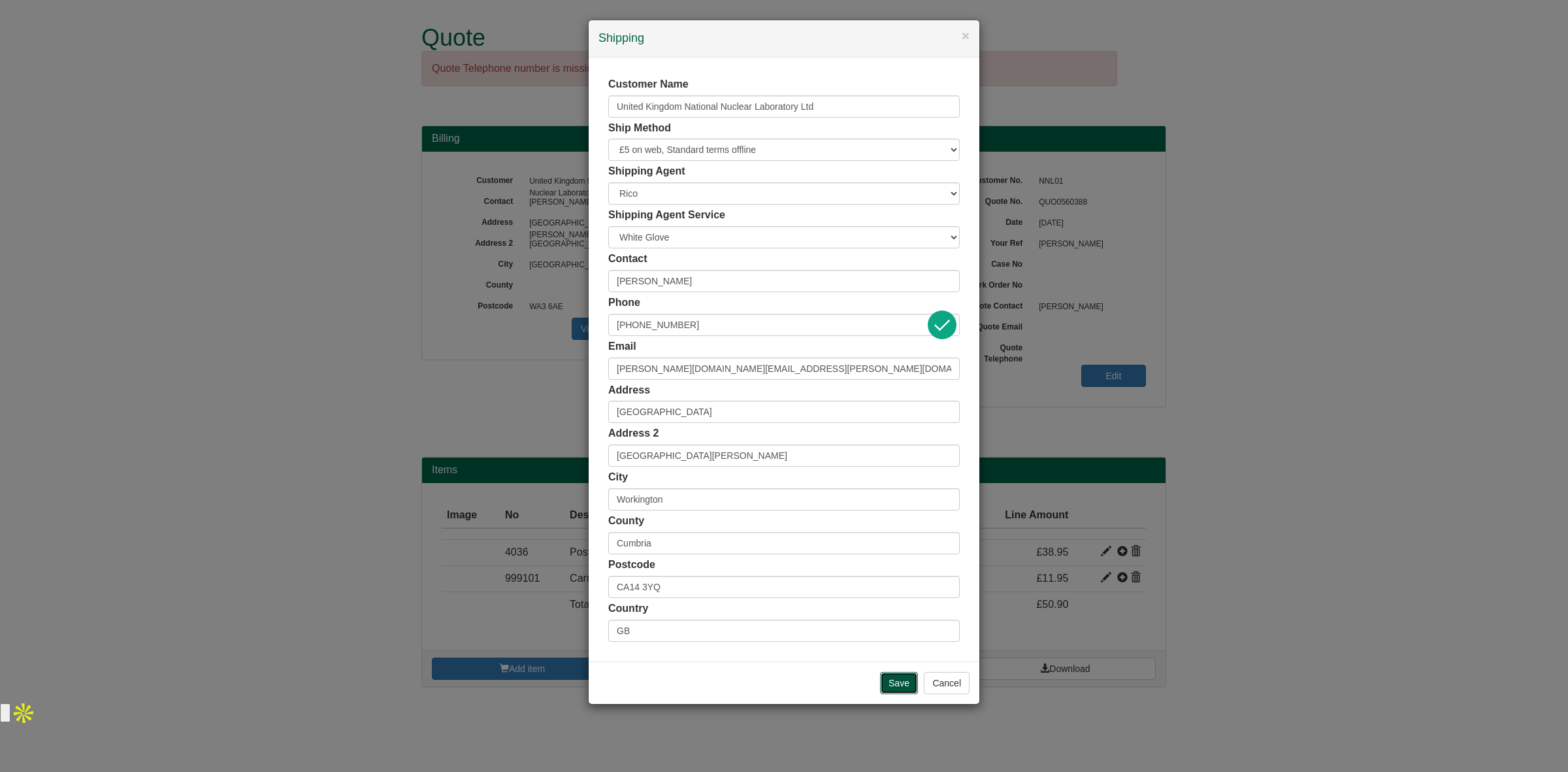
click at [900, 687] on input "Save" at bounding box center [899, 683] width 38 height 22
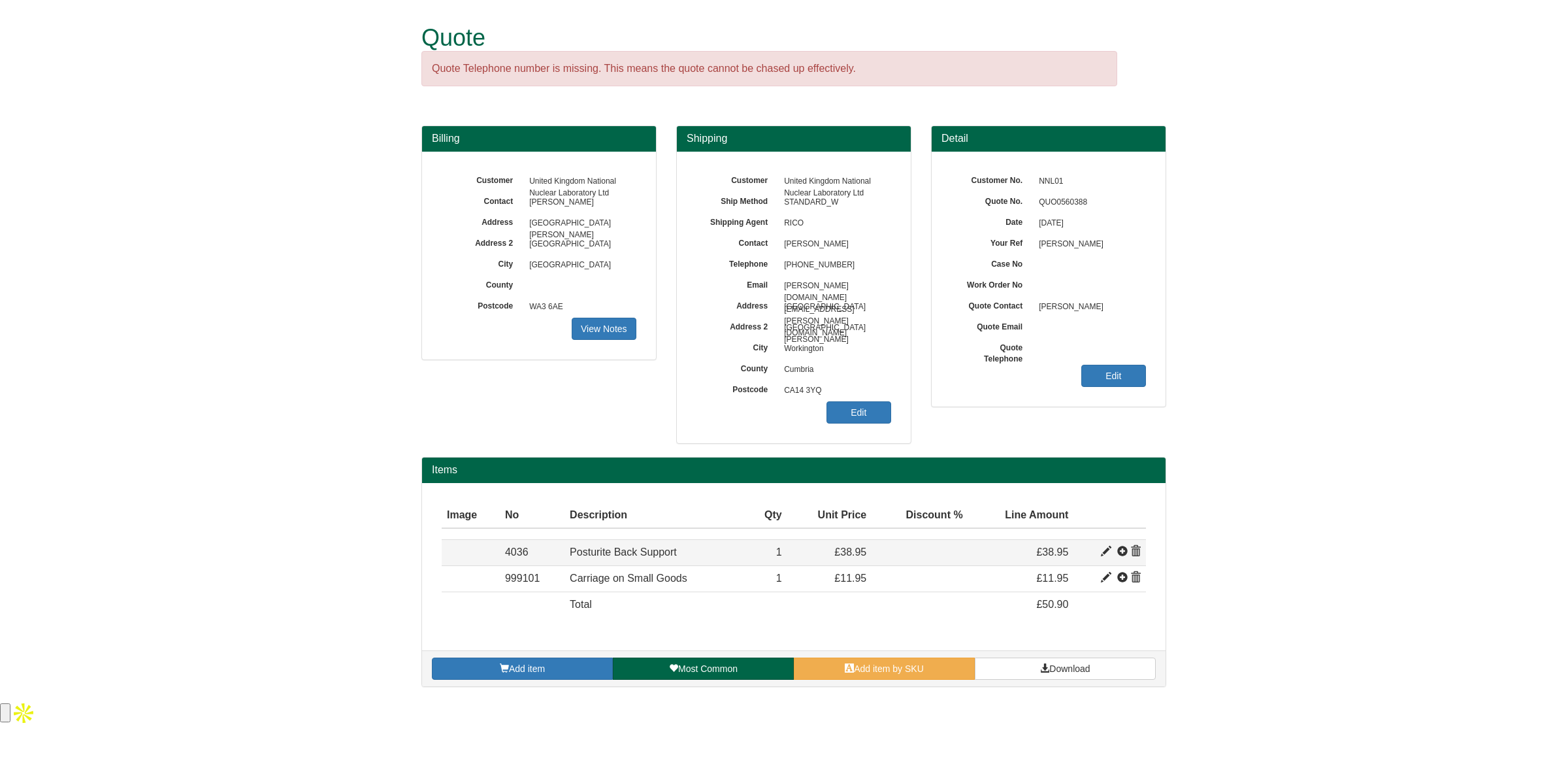
click at [1106, 551] on span at bounding box center [1106, 552] width 11 height 11
type input "Posturite Back Support"
type input "12.03"
type input "38.95"
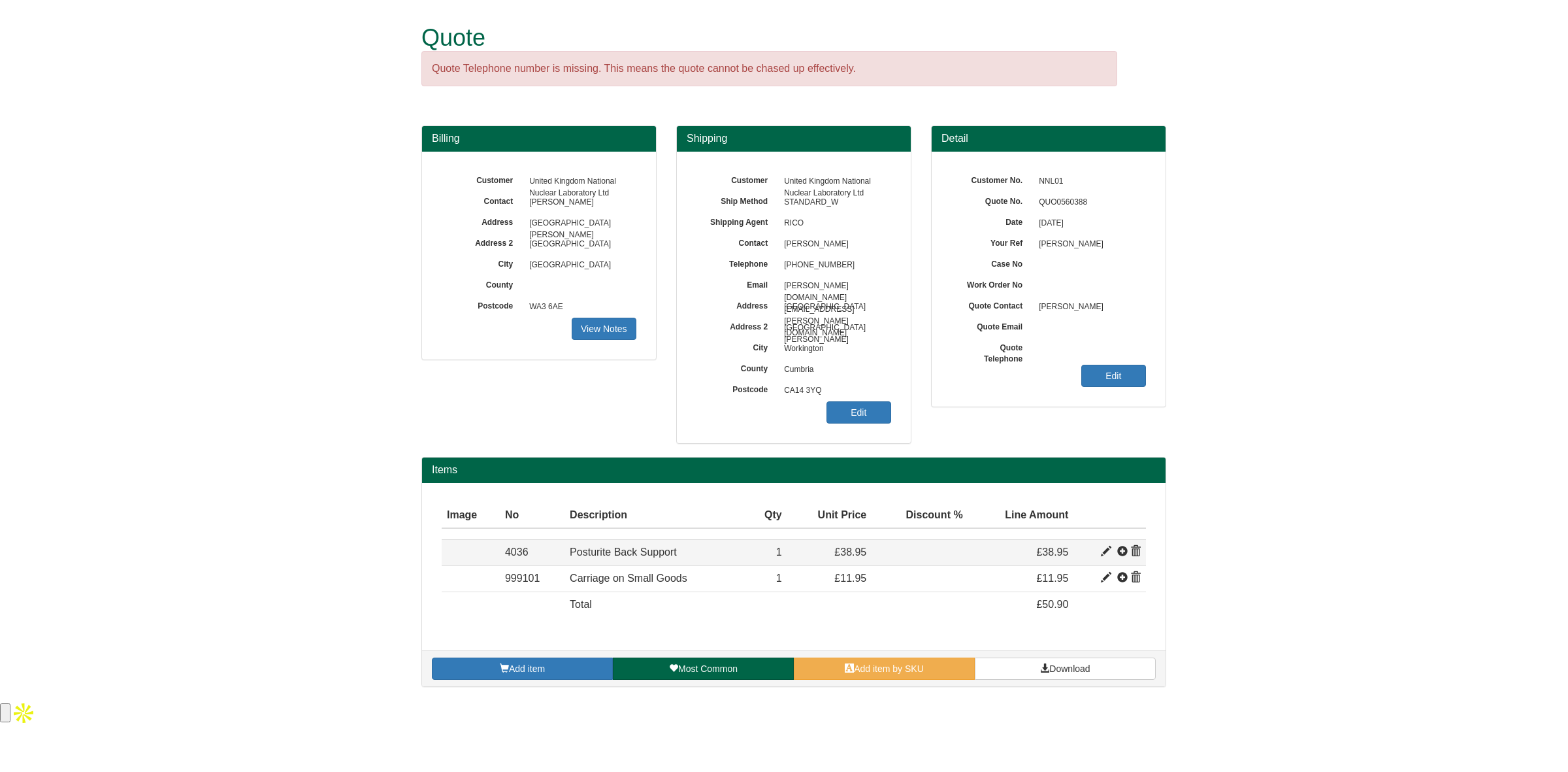
type input "1"
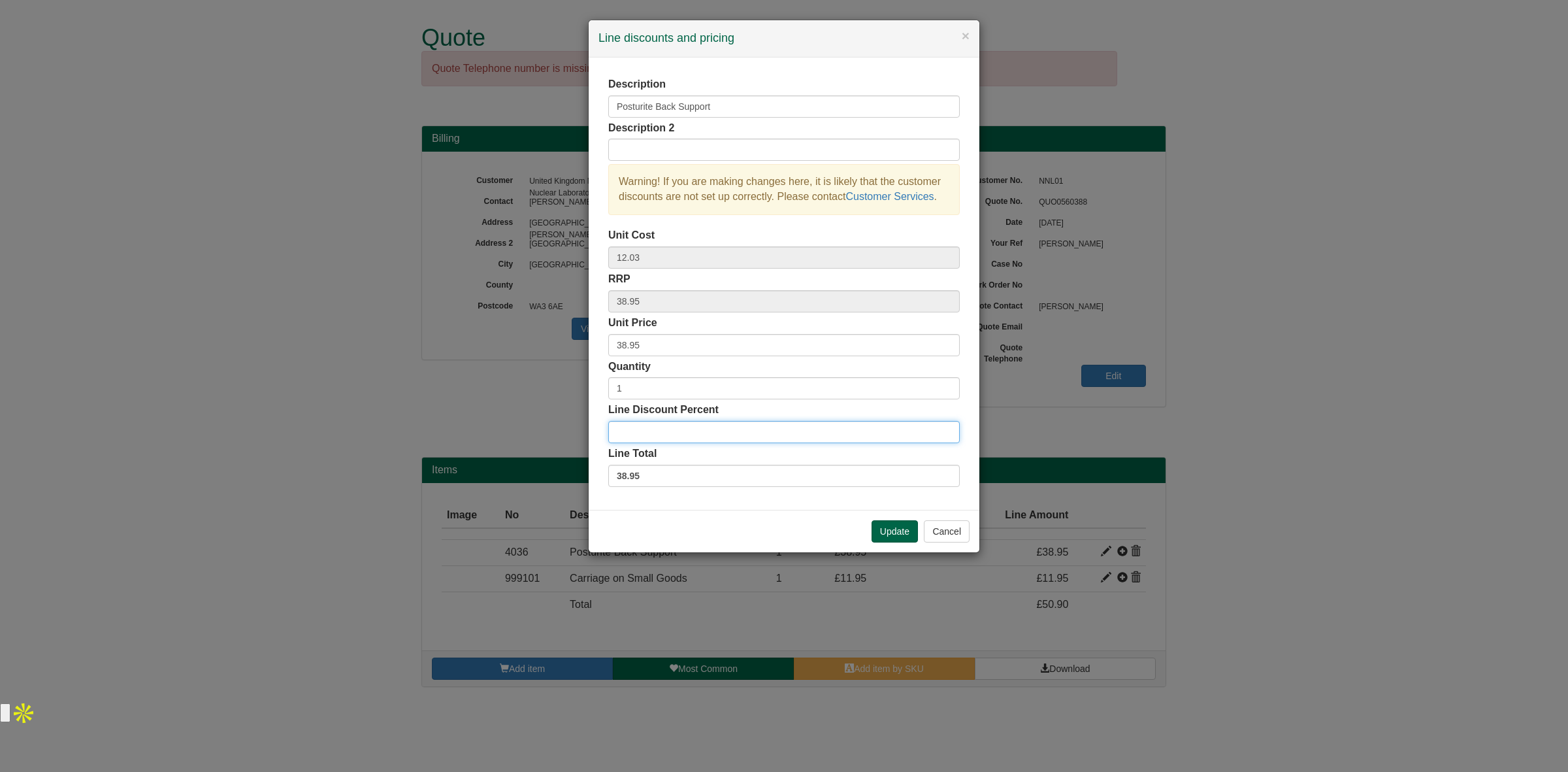
click at [655, 431] on input "Line Discount Percent" at bounding box center [784, 432] width 351 height 22
type input "15"
click at [886, 531] on button "Update" at bounding box center [895, 531] width 47 height 22
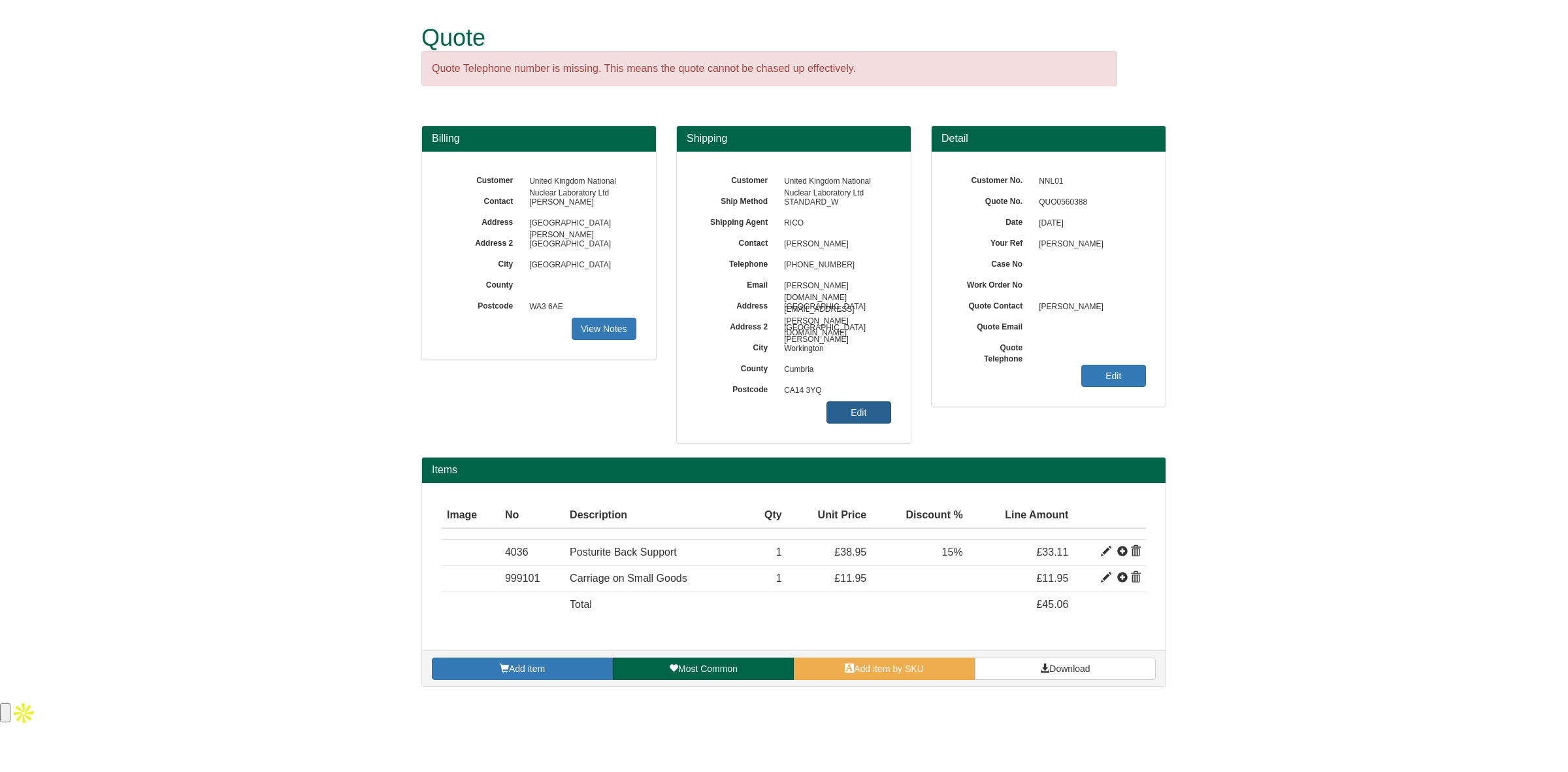
click at [838, 409] on link "Edit" at bounding box center [859, 412] width 65 height 22
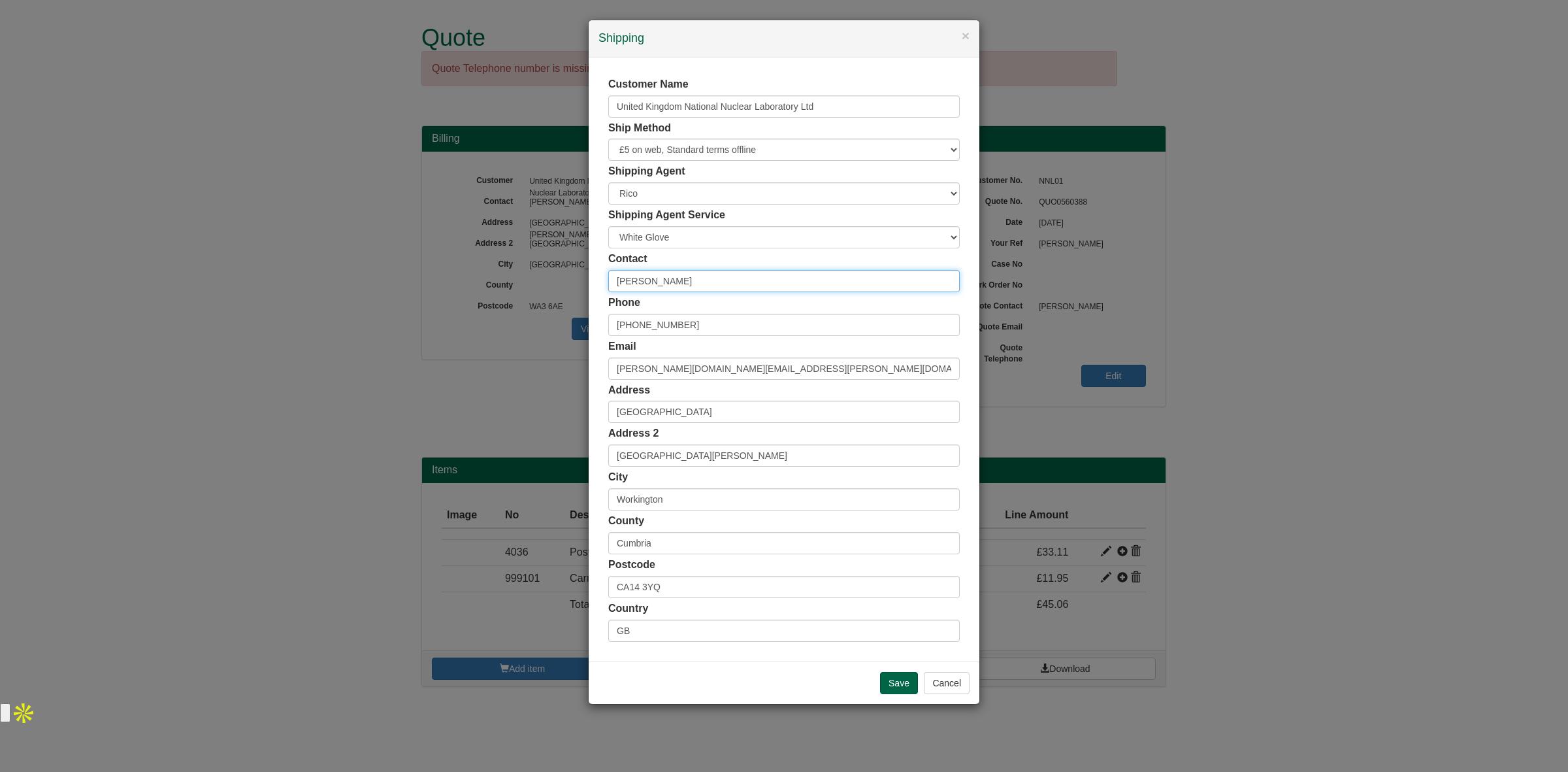
drag, startPoint x: 704, startPoint y: 279, endPoint x: 453, endPoint y: 292, distance: 251.3
click at [453, 292] on div "× Shipping Customer Name United Kingdom National Nuclear Laboratory Ltd Ship Me…" at bounding box center [784, 386] width 1568 height 772
paste input "FAO [PERSON_NAME]"
type input "FAO [PERSON_NAME]"
click at [880, 678] on input "Save" at bounding box center [899, 683] width 38 height 22
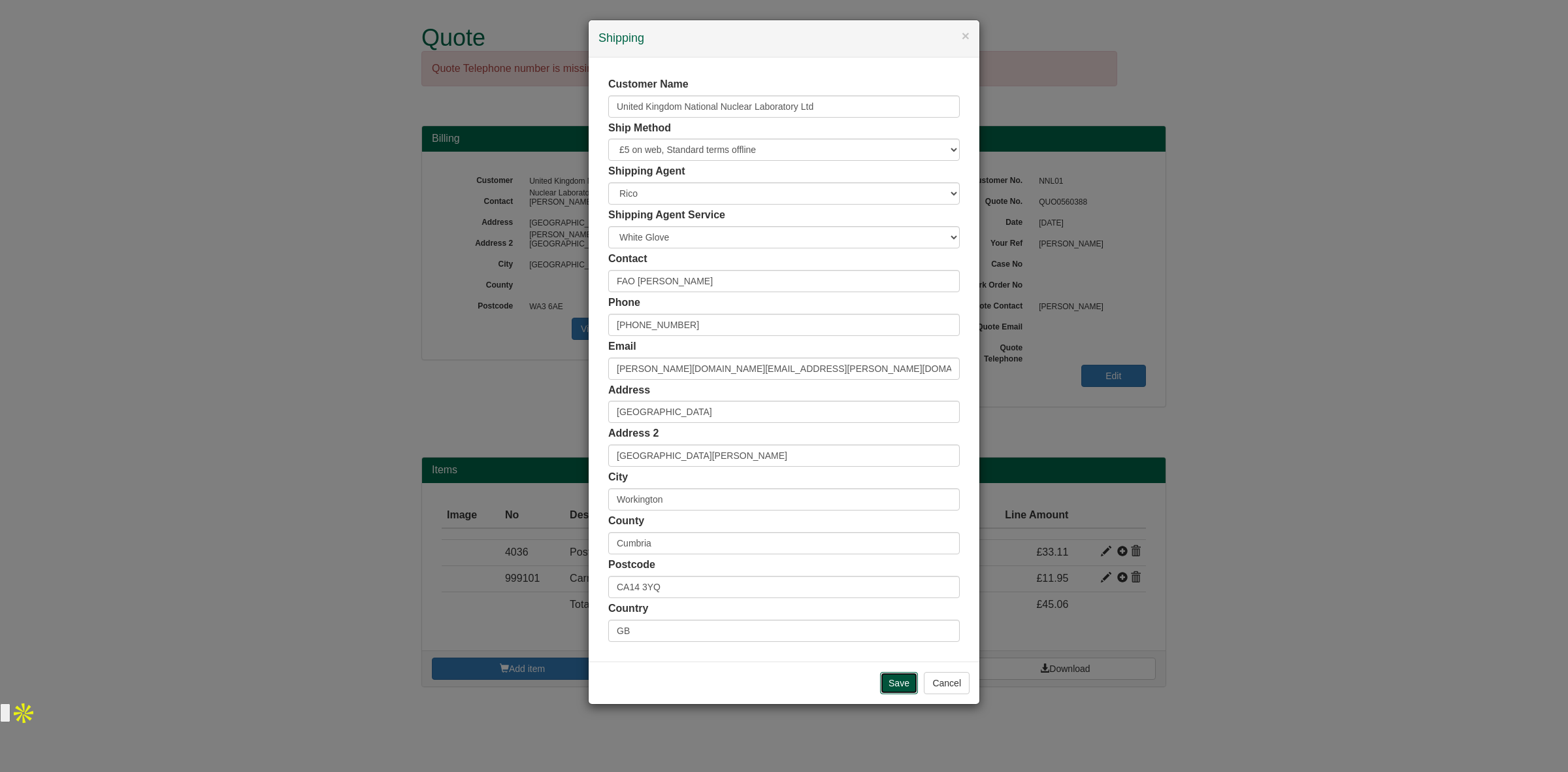
click at [889, 684] on input "Save" at bounding box center [899, 683] width 38 height 22
click at [893, 683] on input "Save" at bounding box center [899, 683] width 38 height 22
click at [682, 678] on div "Save Cancel" at bounding box center [784, 683] width 391 height 43
click at [896, 690] on input "Save" at bounding box center [899, 683] width 38 height 22
click at [1265, 344] on div "× Shipping Customer Name United Kingdom National Nuclear Laboratory Ltd Ship Me…" at bounding box center [784, 386] width 1568 height 772
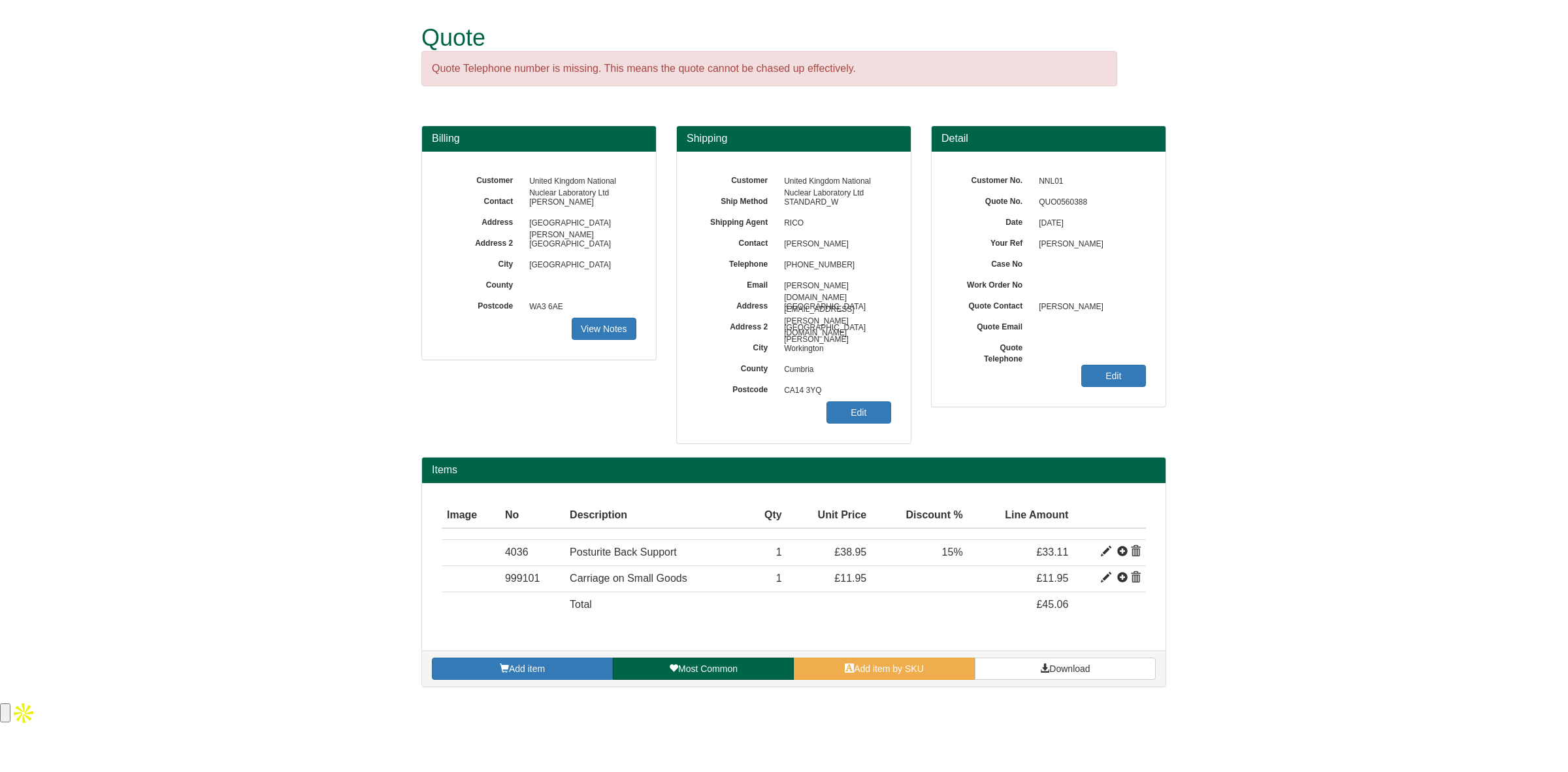
click at [317, 658] on form "Quote Quote Telephone number is missing. This means the quote cannot be chased …" at bounding box center [784, 350] width 1568 height 700
click at [1105, 553] on span at bounding box center [1106, 552] width 11 height 11
type input "15.00"
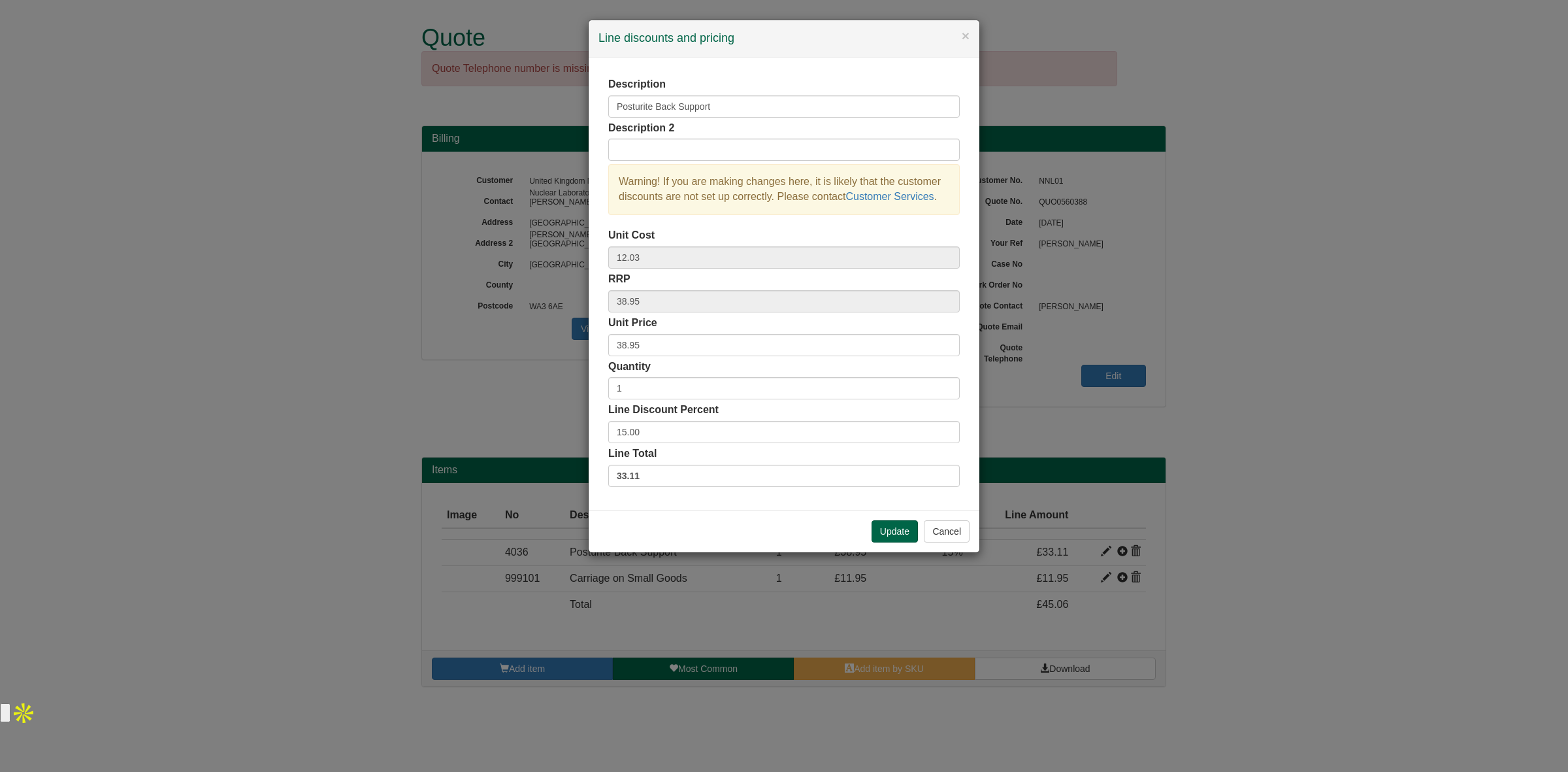
click at [1234, 515] on div "× Line discounts and pricing Description Posturite Back Support Description 2 W…" at bounding box center [784, 386] width 1568 height 772
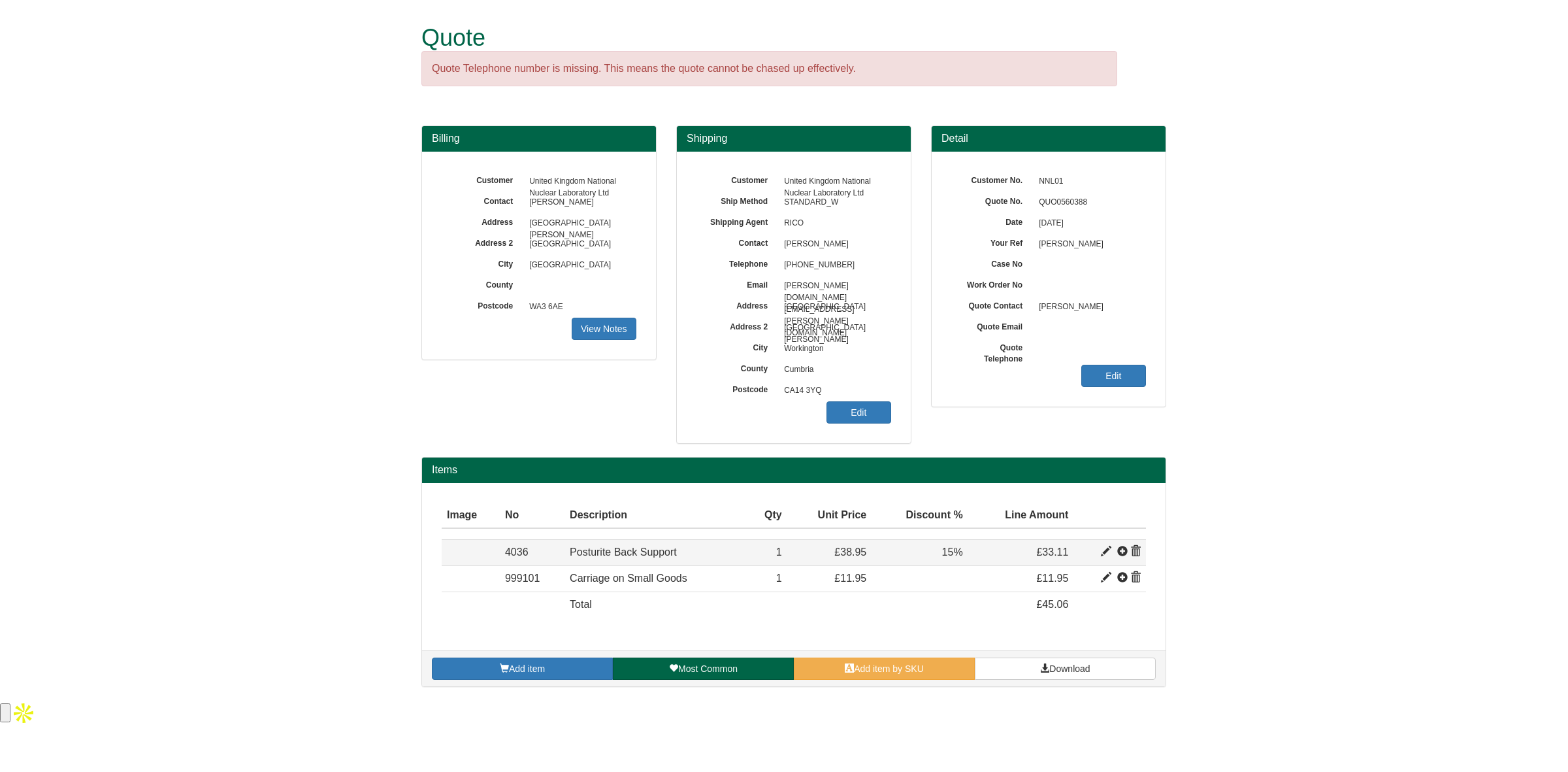
click at [1105, 551] on span at bounding box center [1106, 552] width 11 height 11
type input "Posturite Back Support"
type input "12.03"
type input "38.95"
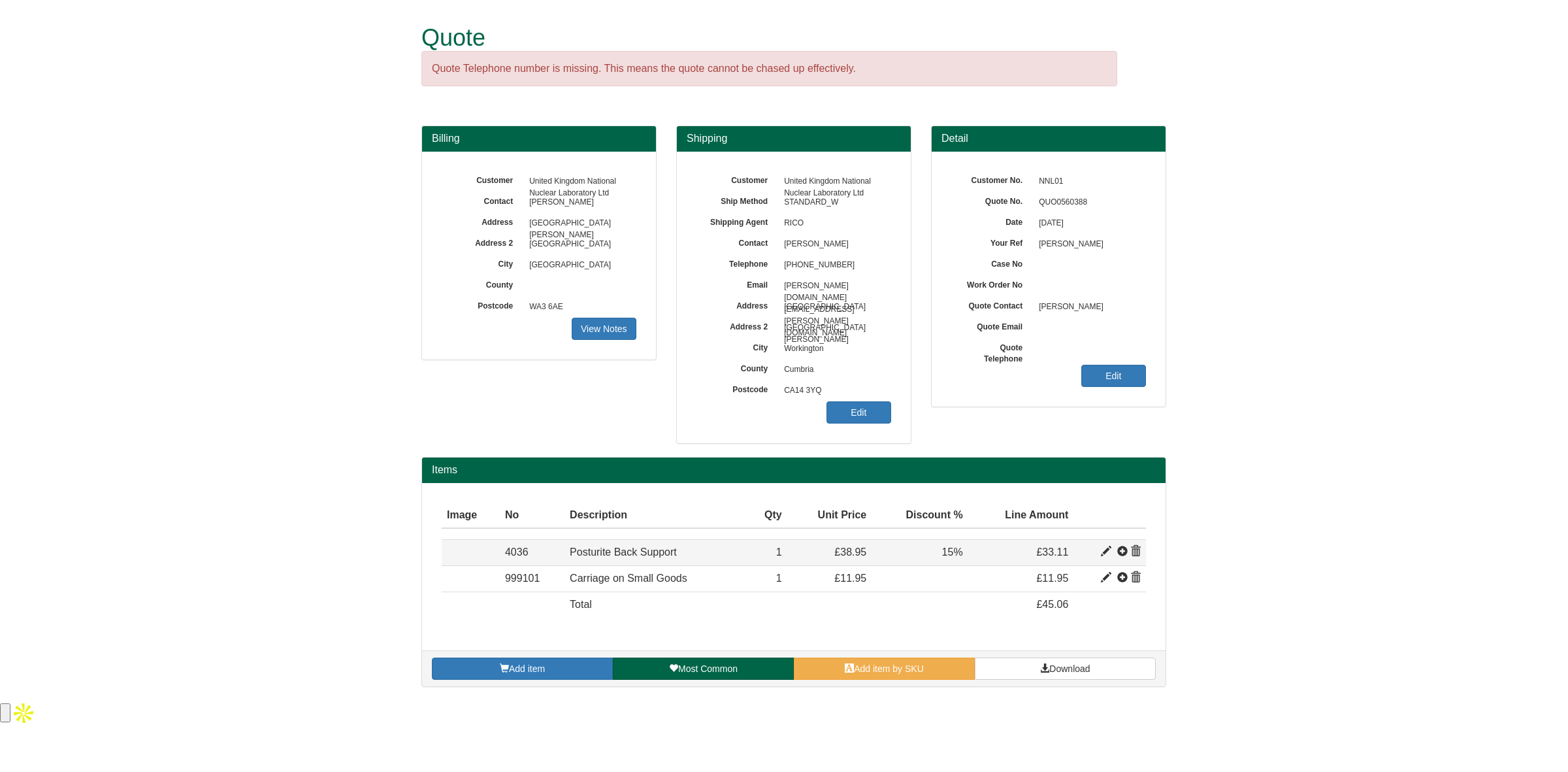
type input "1"
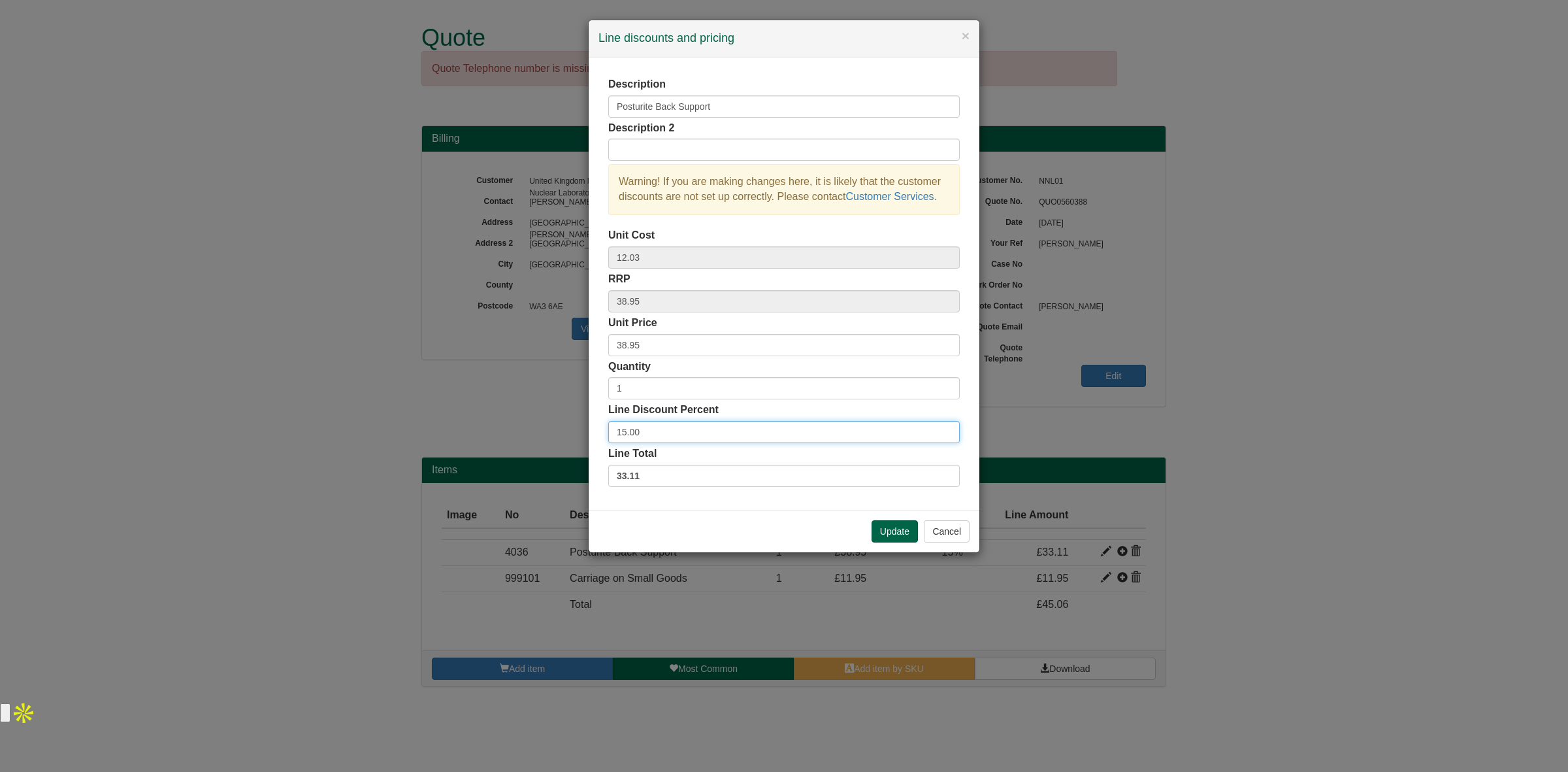
click at [702, 434] on input "15.00" at bounding box center [784, 432] width 351 height 22
type input "1"
type input "20"
click at [896, 524] on button "Update" at bounding box center [895, 531] width 47 height 22
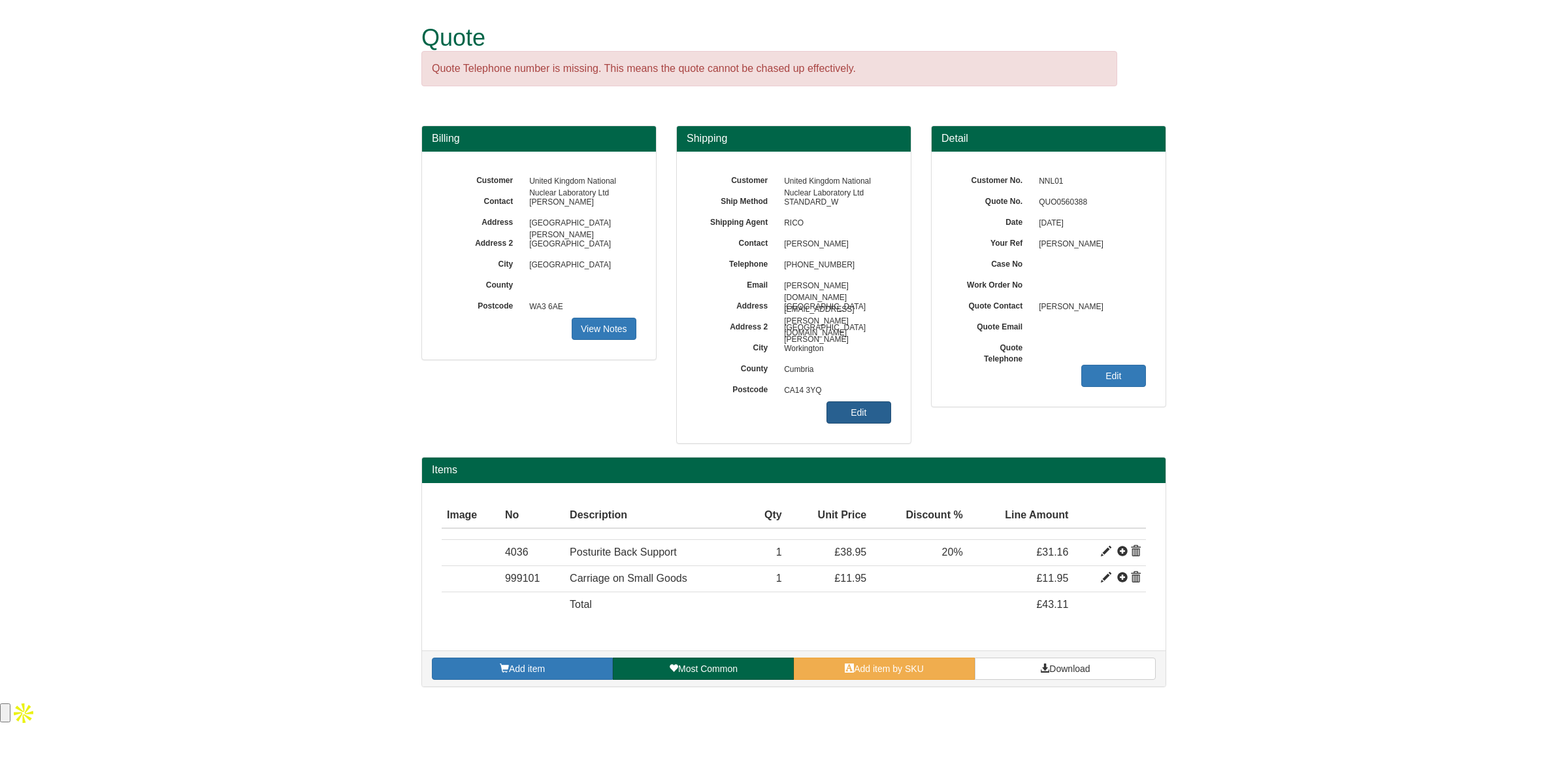
click at [848, 419] on link "Edit" at bounding box center [859, 412] width 65 height 22
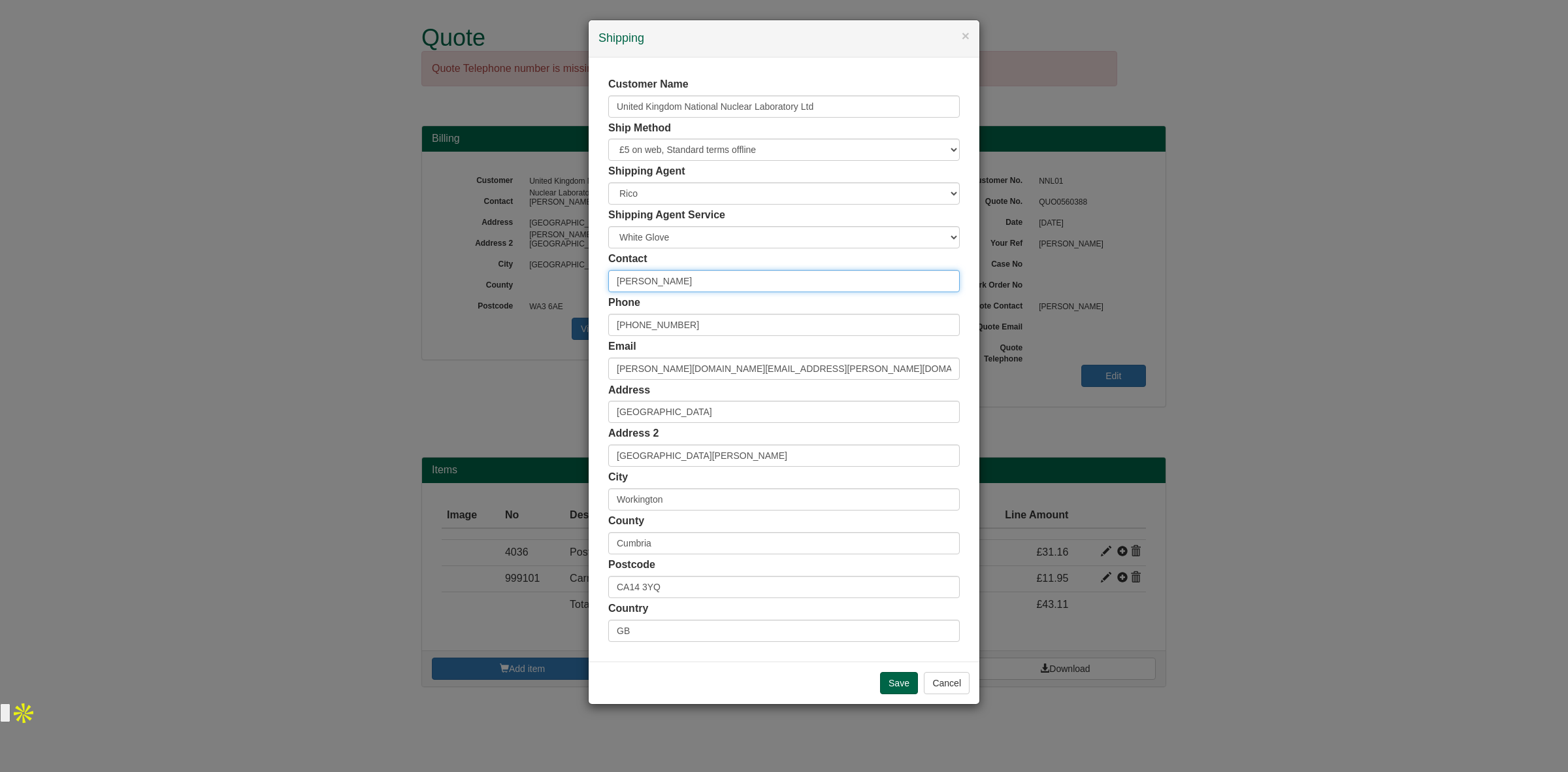
drag, startPoint x: 725, startPoint y: 283, endPoint x: 510, endPoint y: 289, distance: 215.1
click at [510, 289] on div "× Shipping Customer Name United Kingdom National Nuclear Laboratory Ltd Ship Me…" at bounding box center [784, 386] width 1568 height 772
paste input "FAO [PERSON_NAME]"
type input "FAO [PERSON_NAME]"
click at [652, 328] on input "[PHONE_NUMBER]" at bounding box center [784, 325] width 351 height 22
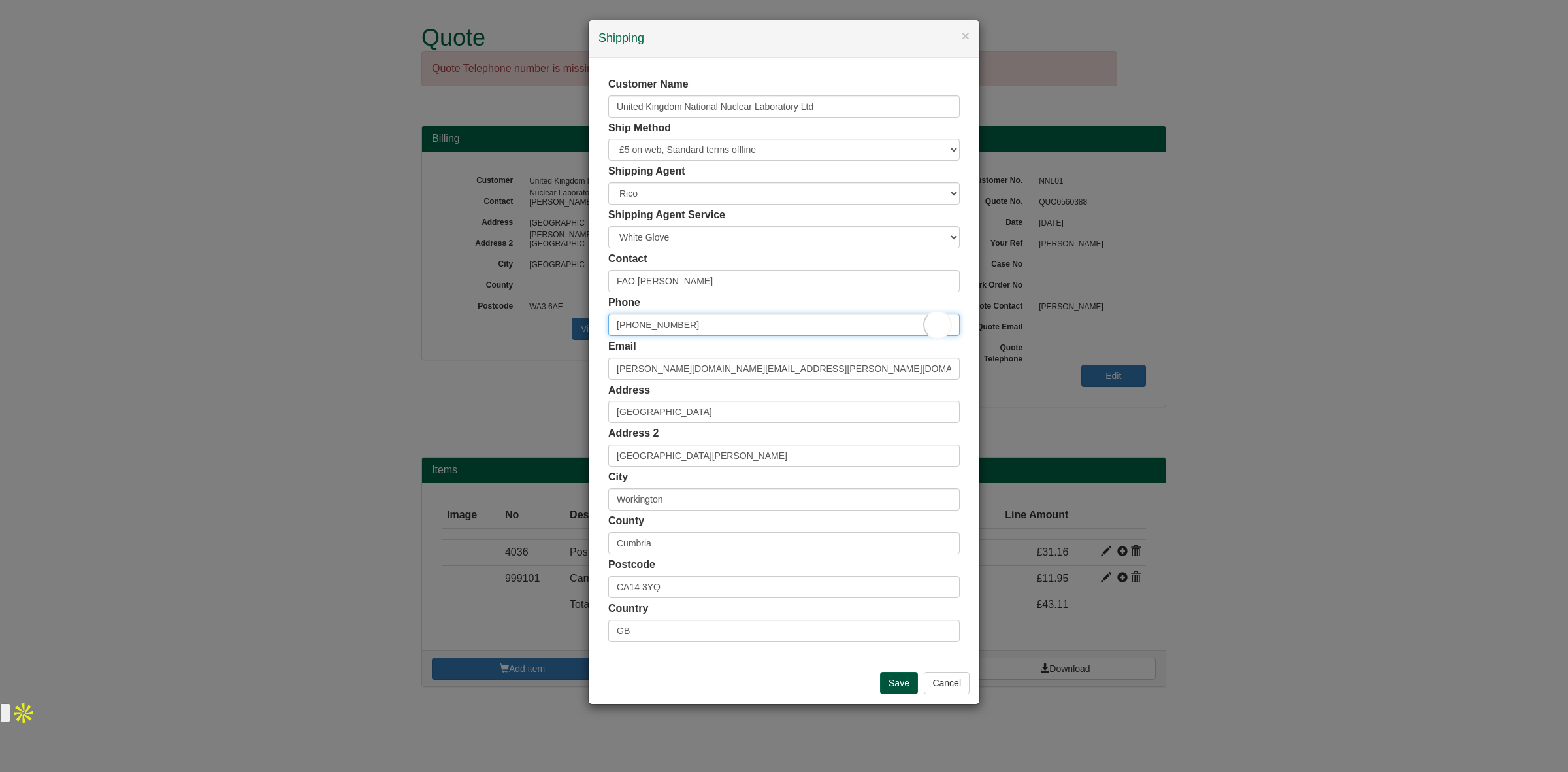
type input "+44 (0)1946 556635"
click at [899, 687] on input "Save" at bounding box center [899, 683] width 38 height 22
click at [1211, 453] on div "× Shipping Customer Name United Kingdom National Nuclear Laboratory Ltd Ship Me…" at bounding box center [784, 386] width 1568 height 772
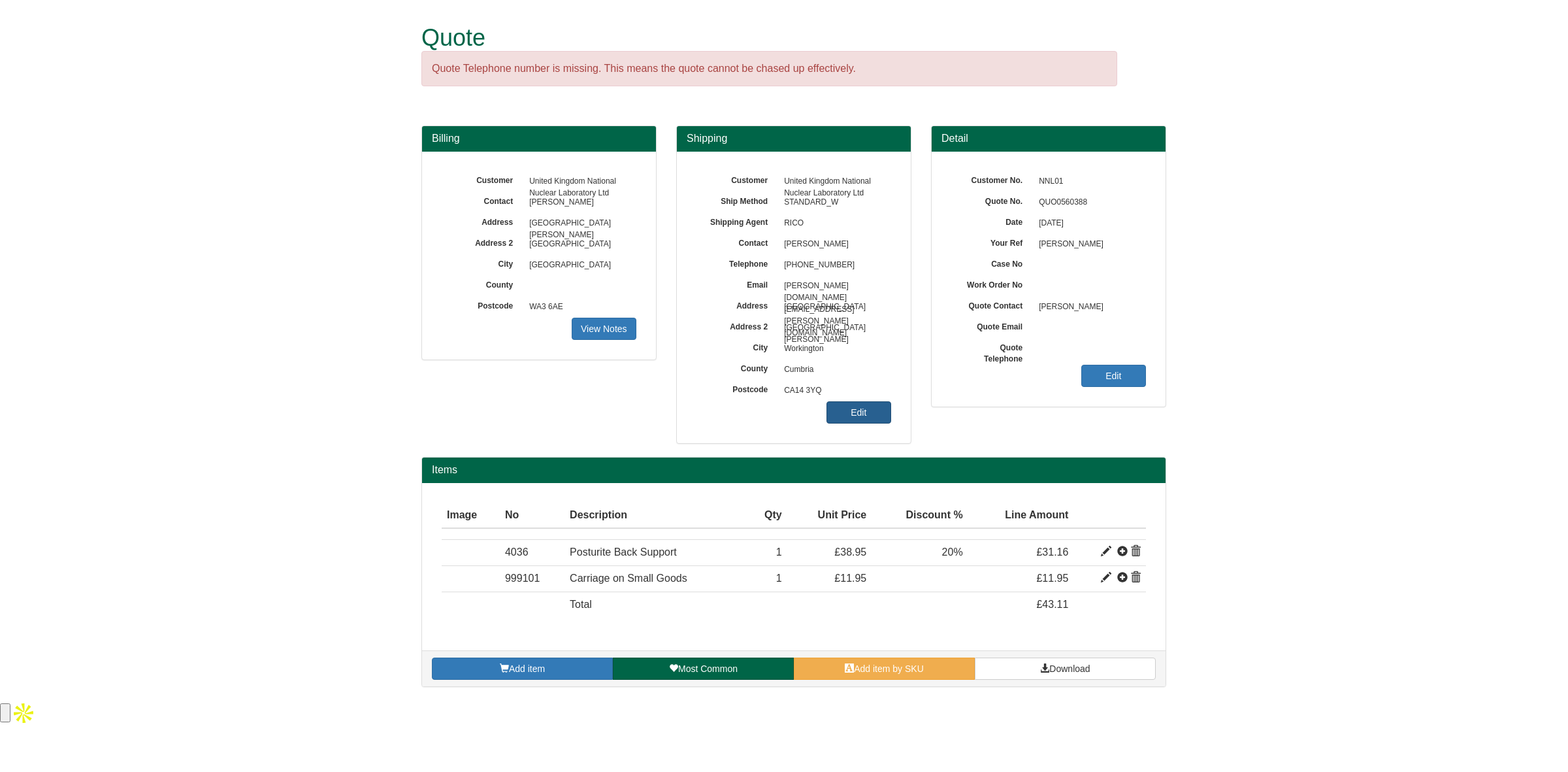
click at [850, 411] on link "Edit" at bounding box center [859, 412] width 65 height 22
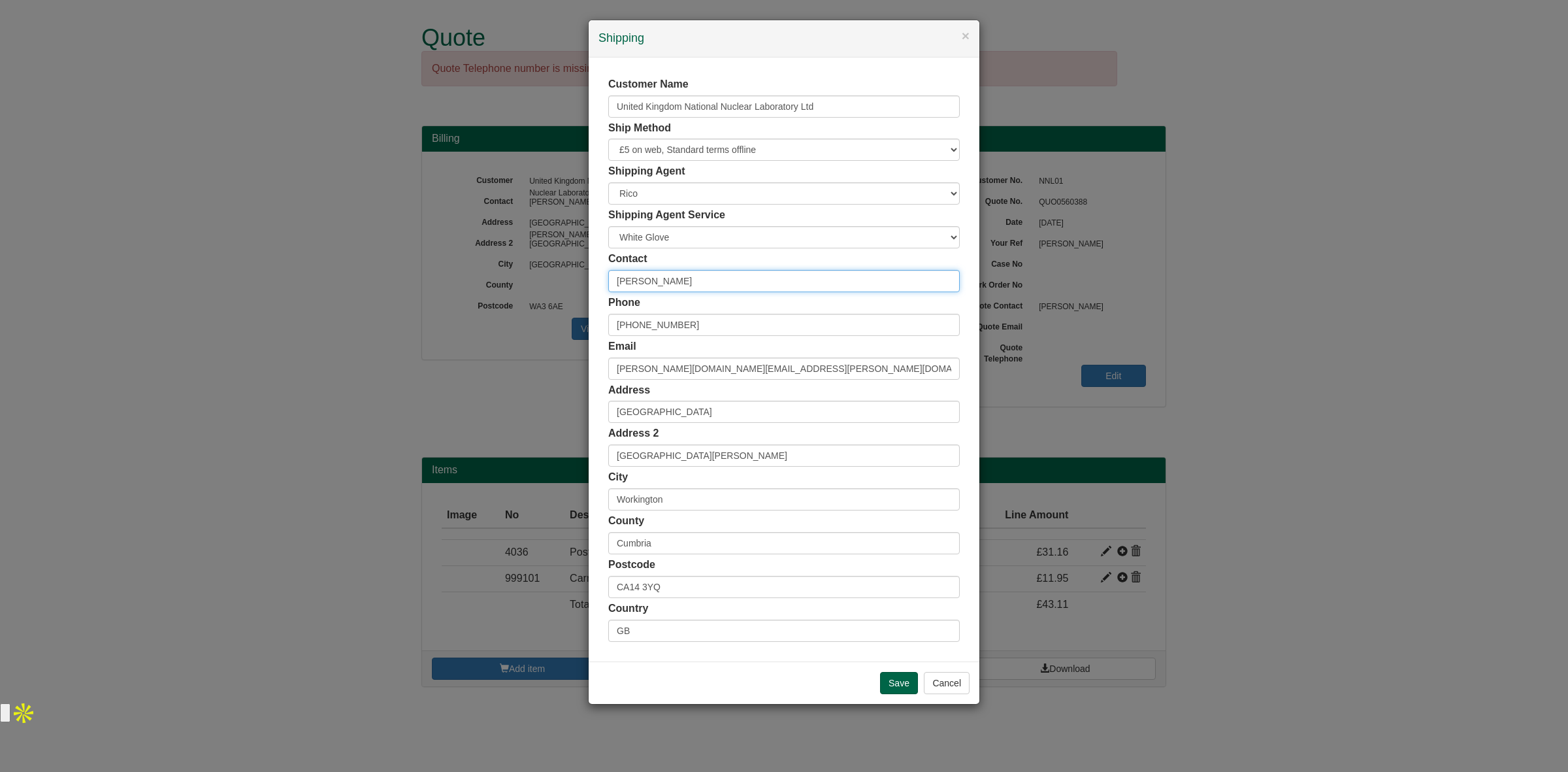
drag, startPoint x: 705, startPoint y: 281, endPoint x: 491, endPoint y: 316, distance: 216.8
click at [491, 316] on div "× Shipping Customer Name United Kingdom National Nuclear Laboratory Ltd Ship Me…" at bounding box center [784, 386] width 1568 height 772
paste input "FAO [PERSON_NAME]"
type input "FAO [PERSON_NAME]"
click at [893, 679] on input "Save" at bounding box center [899, 683] width 38 height 22
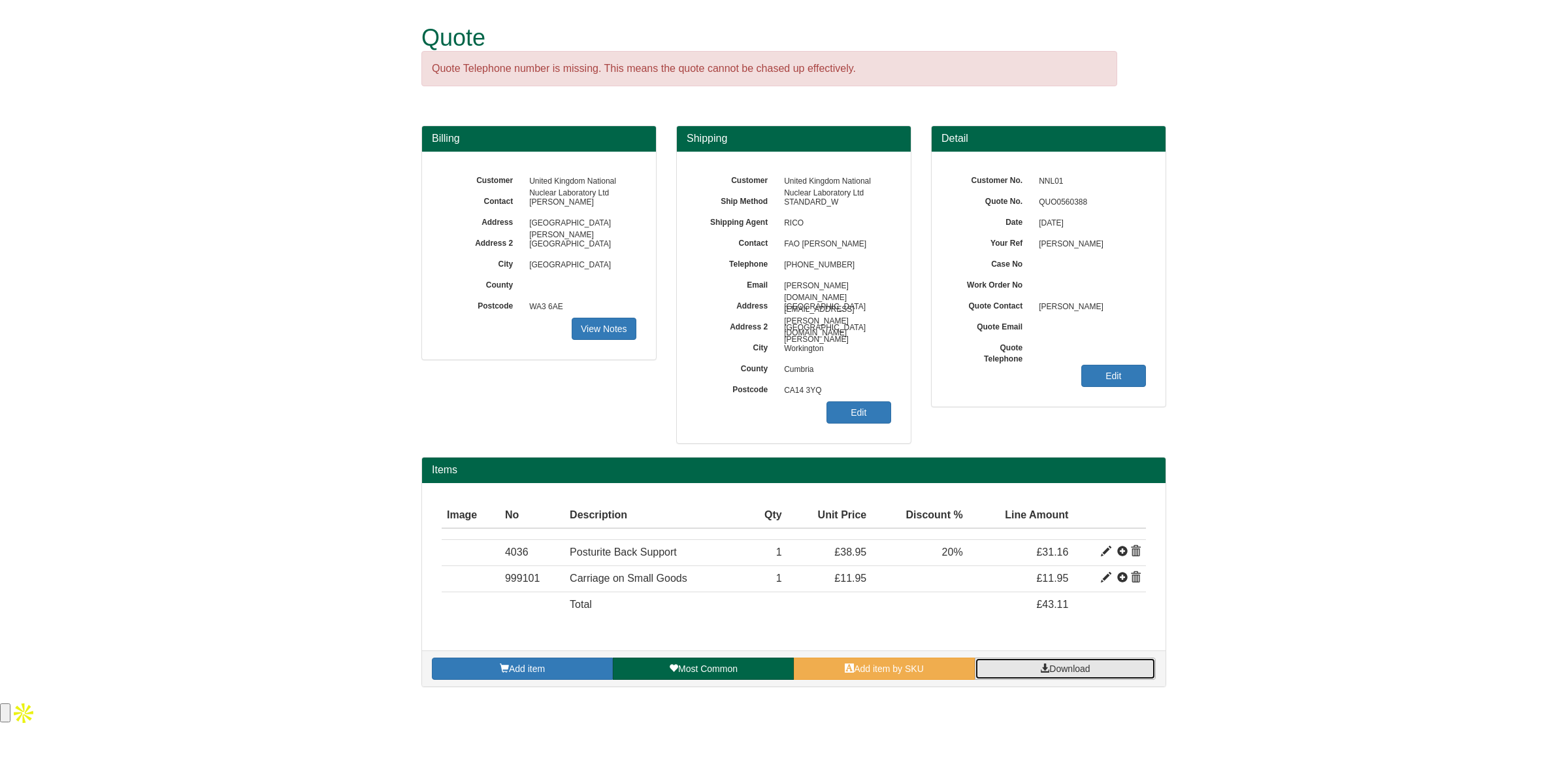
click at [1078, 674] on span "Download" at bounding box center [1069, 669] width 40 height 11
